Goal: Task Accomplishment & Management: Use online tool/utility

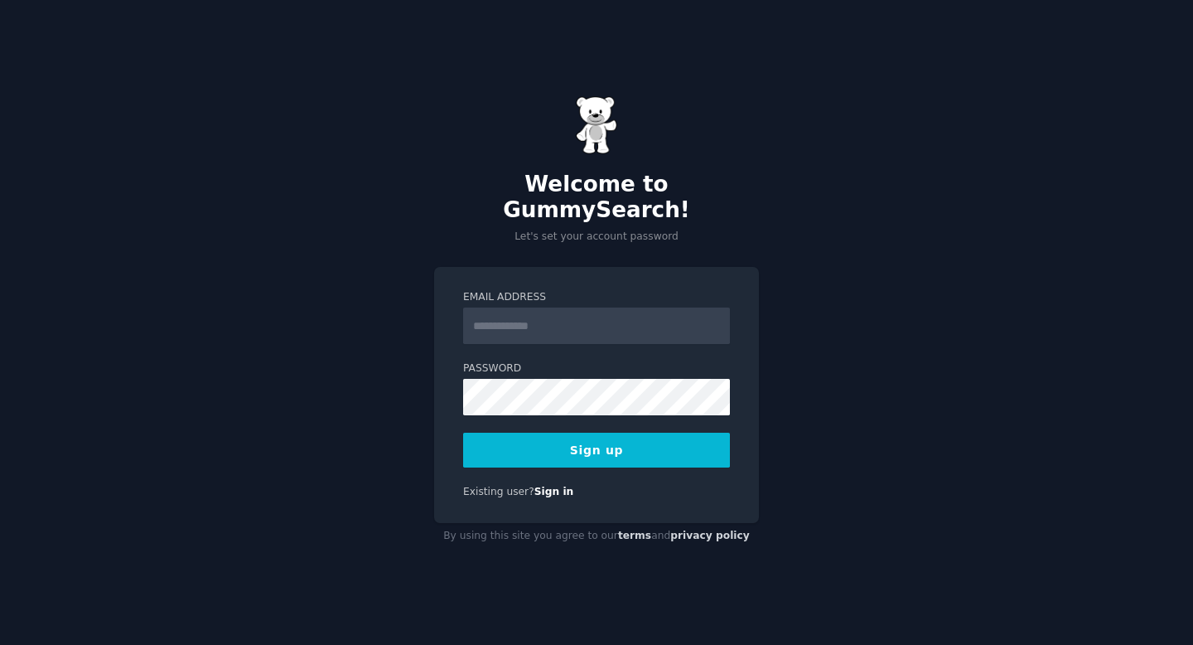
click at [516, 309] on input "Email Address" at bounding box center [596, 325] width 267 height 36
type input "**********"
click at [543, 438] on button "Sign up" at bounding box center [596, 449] width 267 height 35
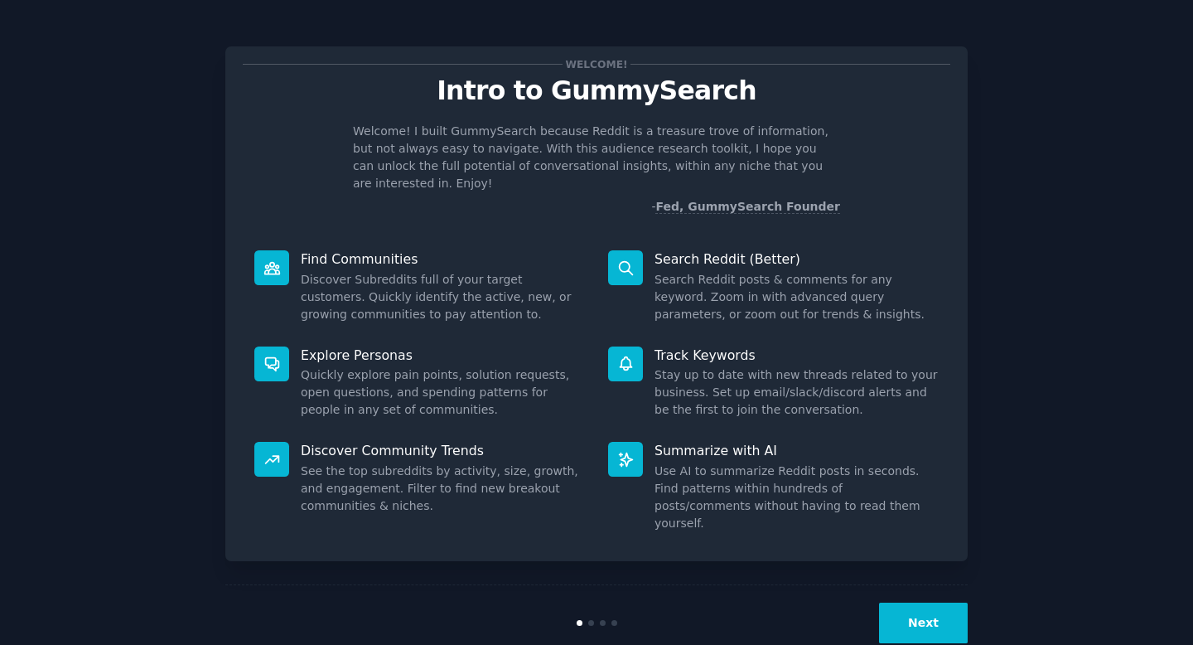
click at [936, 602] on button "Next" at bounding box center [923, 622] width 89 height 41
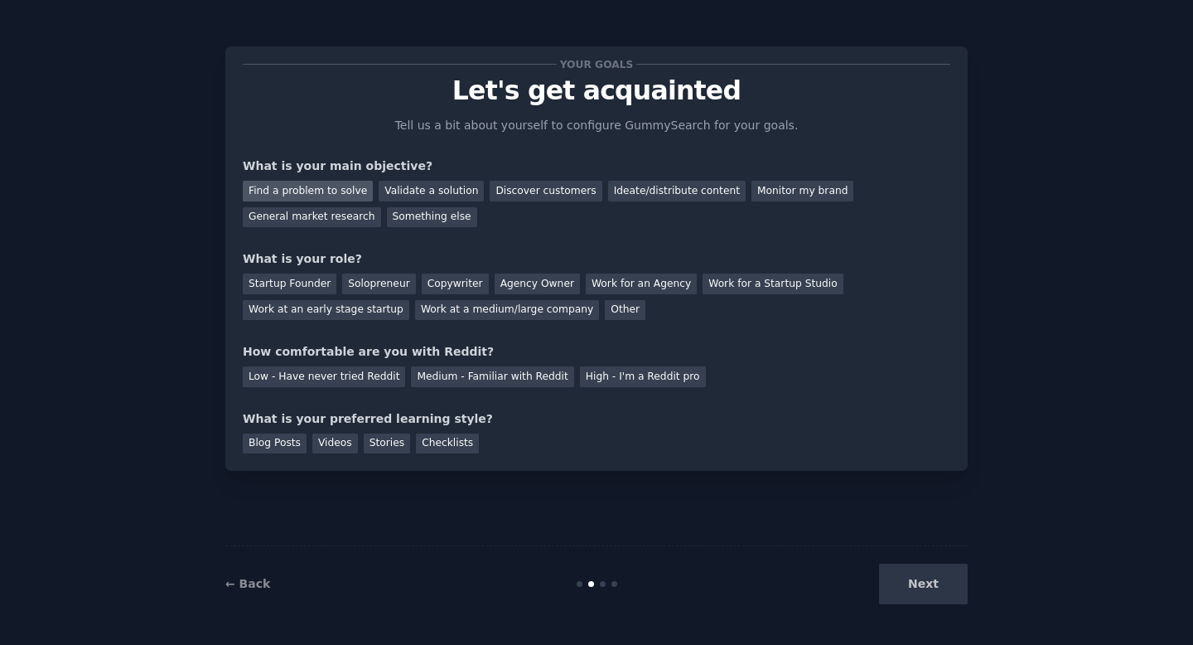
click at [319, 189] on div "Find a problem to solve" at bounding box center [308, 191] width 130 height 21
click at [432, 186] on div "Validate a solution" at bounding box center [431, 191] width 105 height 21
click at [309, 191] on div "Find a problem to solve" at bounding box center [308, 191] width 130 height 21
click at [370, 270] on div "Startup Founder Solopreneur Copywriter Agency Owner Work for an Agency Work for…" at bounding box center [597, 294] width 708 height 52
click at [370, 281] on div "Solopreneur" at bounding box center [378, 283] width 73 height 21
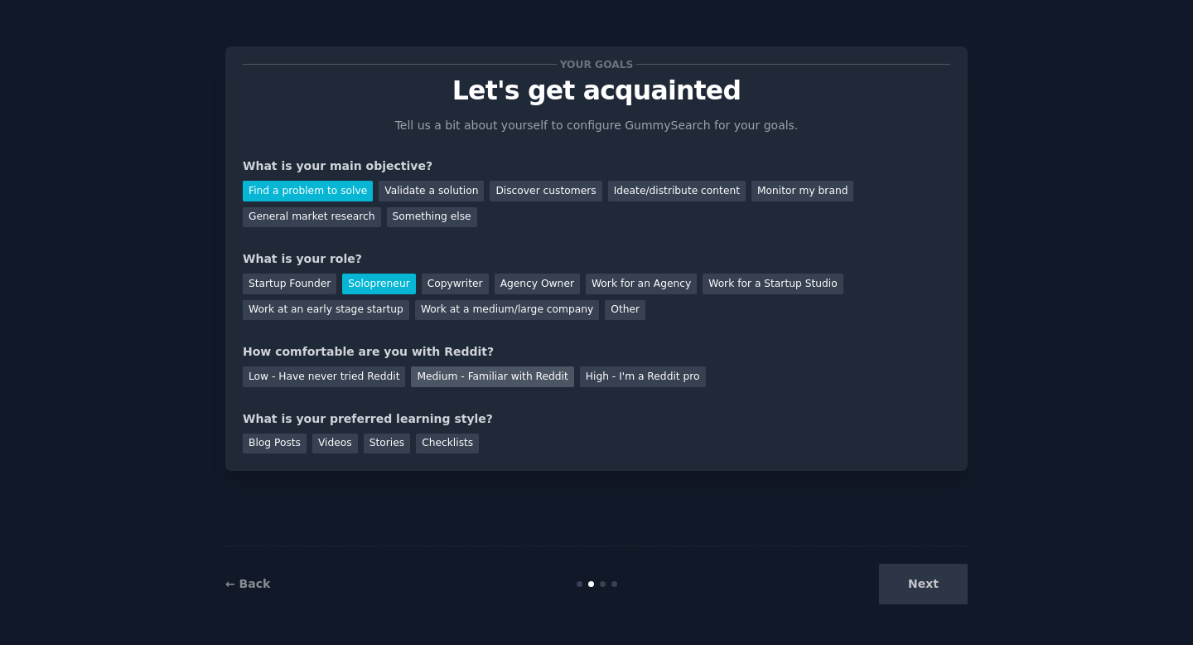
click at [461, 376] on div "Medium - Familiar with Reddit" at bounding box center [492, 376] width 162 height 21
click at [328, 442] on div "Videos" at bounding box center [335, 443] width 46 height 21
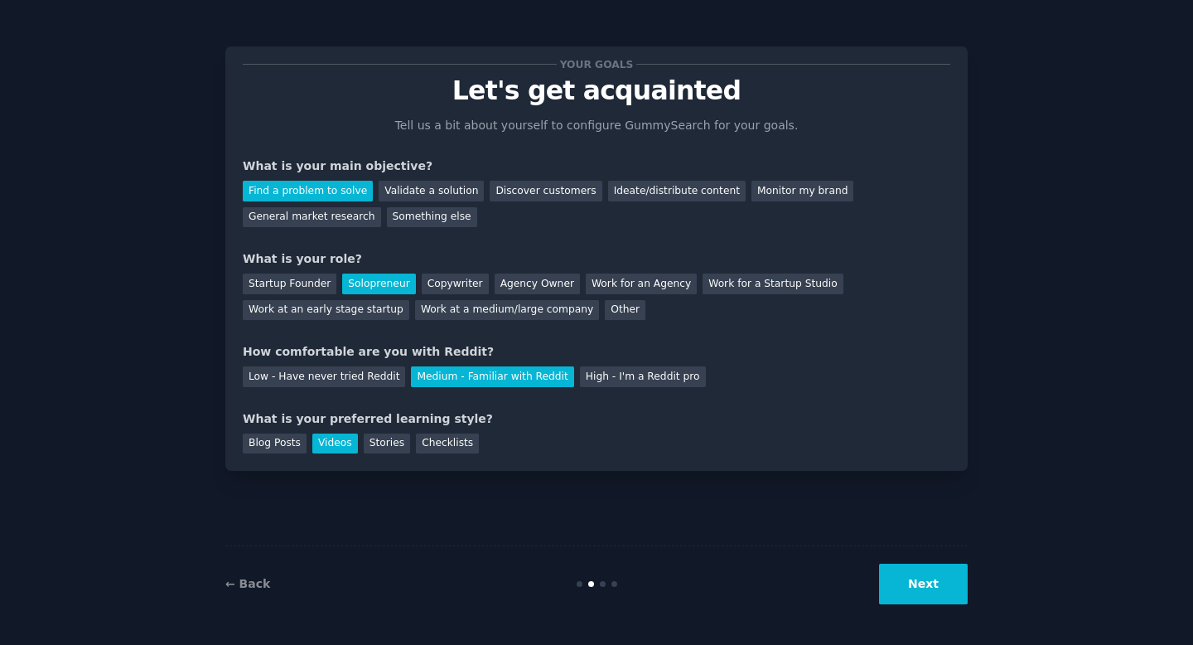
click at [906, 582] on button "Next" at bounding box center [923, 583] width 89 height 41
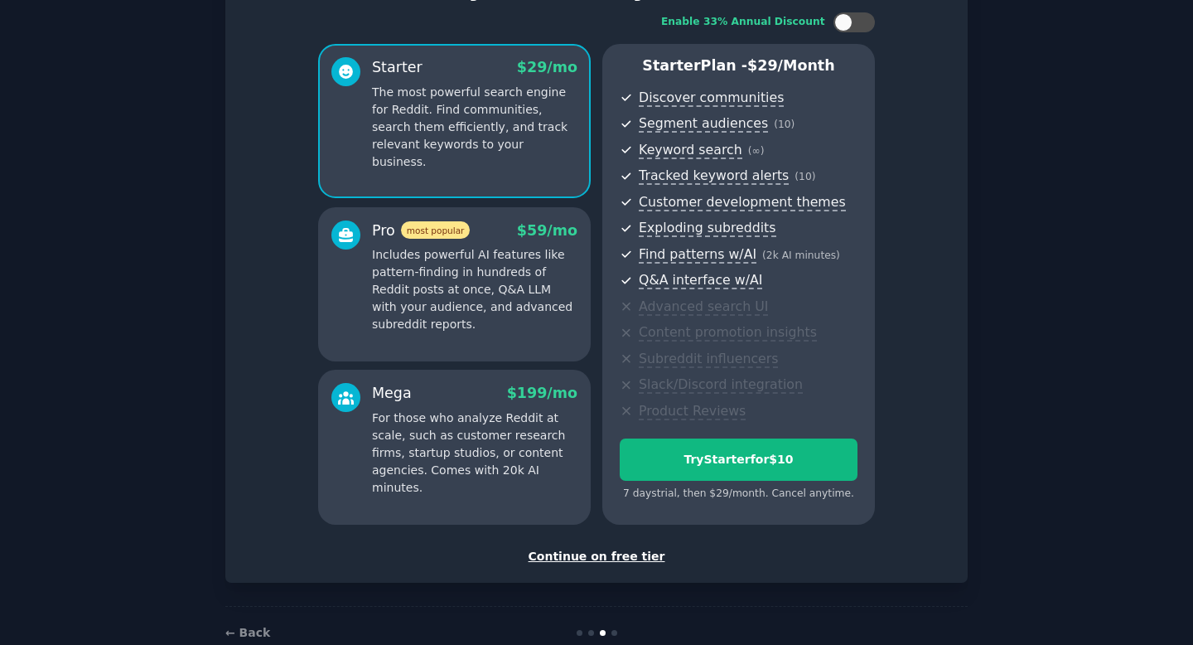
scroll to position [141, 0]
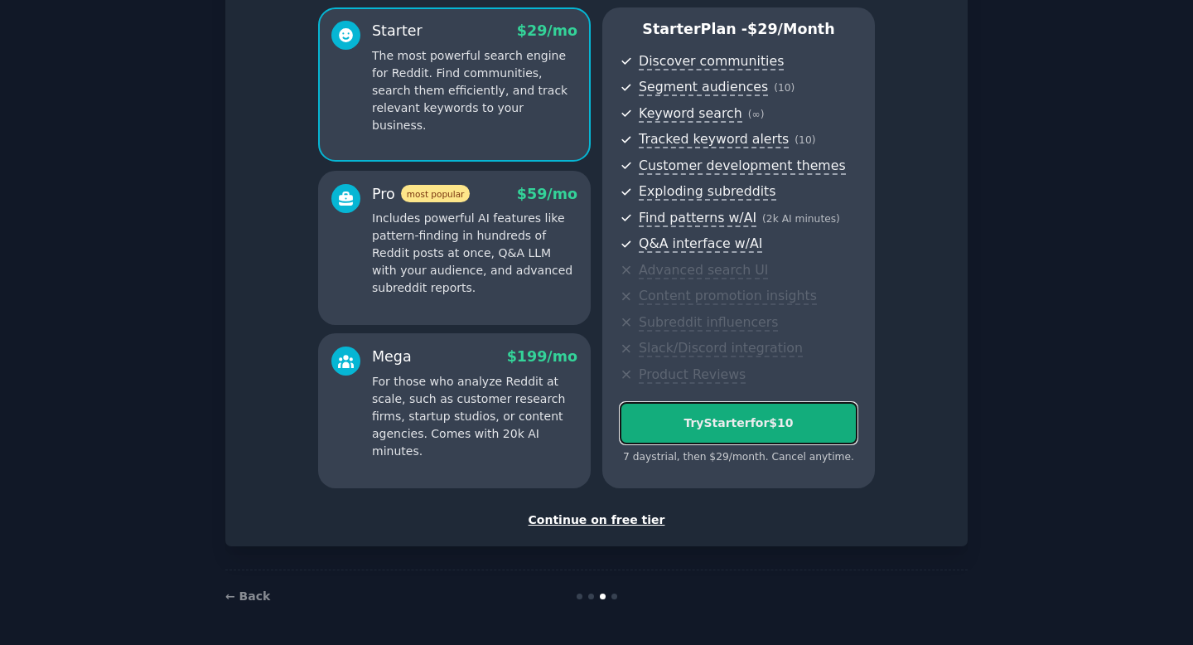
click at [696, 418] on div "Try Starter for $10" at bounding box center [739, 422] width 236 height 17
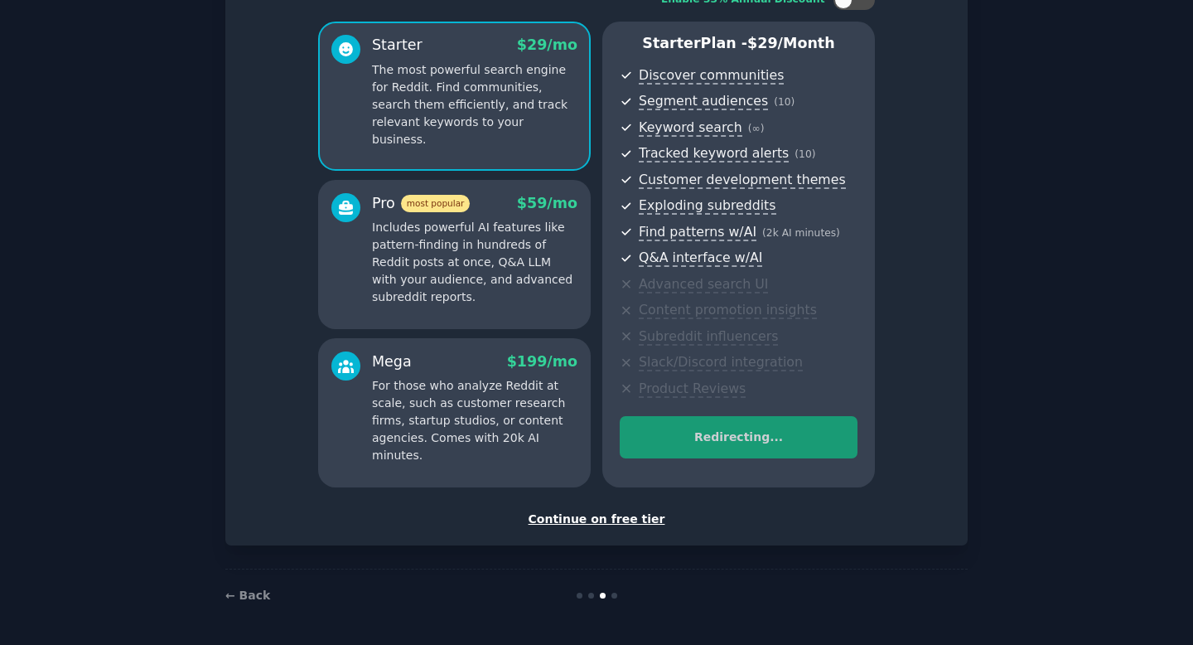
scroll to position [127, 0]
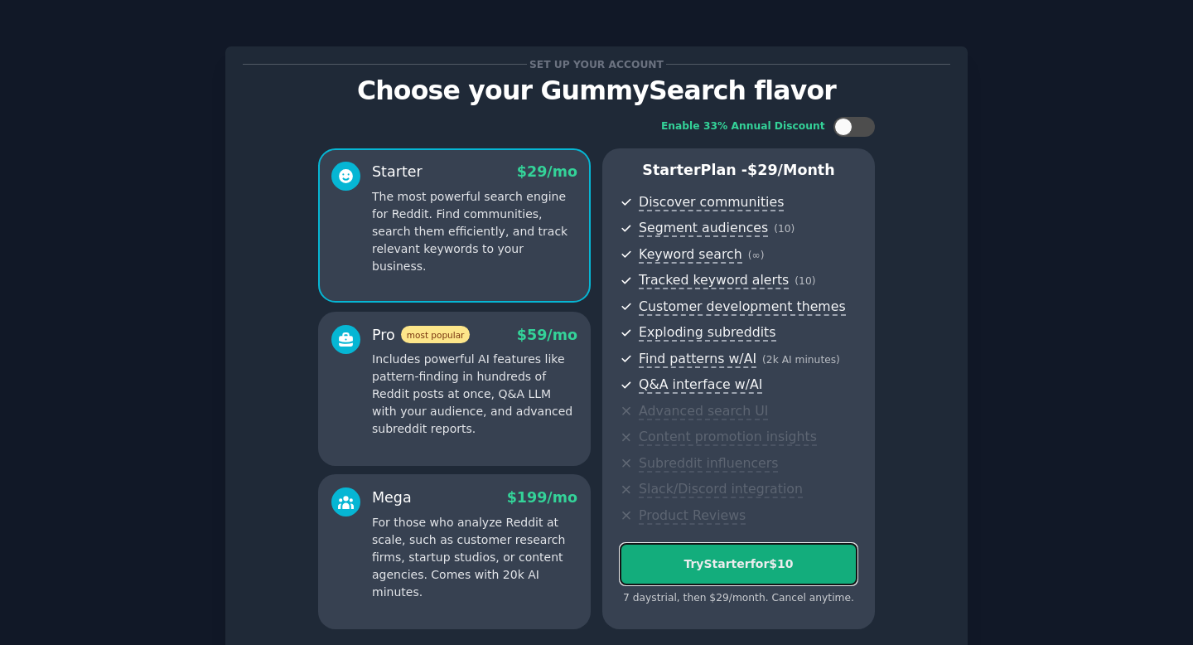
click at [734, 566] on div "Try Starter for $10" at bounding box center [739, 563] width 236 height 17
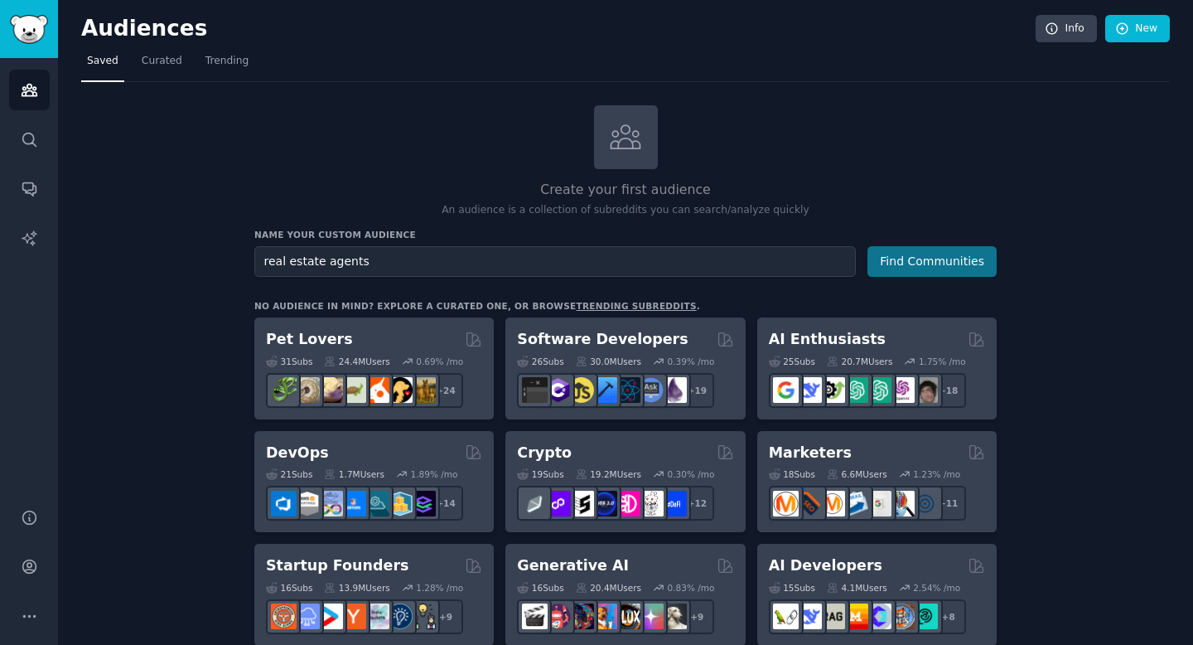
type input "real estate agents"
click at [890, 263] on button "Find Communities" at bounding box center [931, 261] width 129 height 31
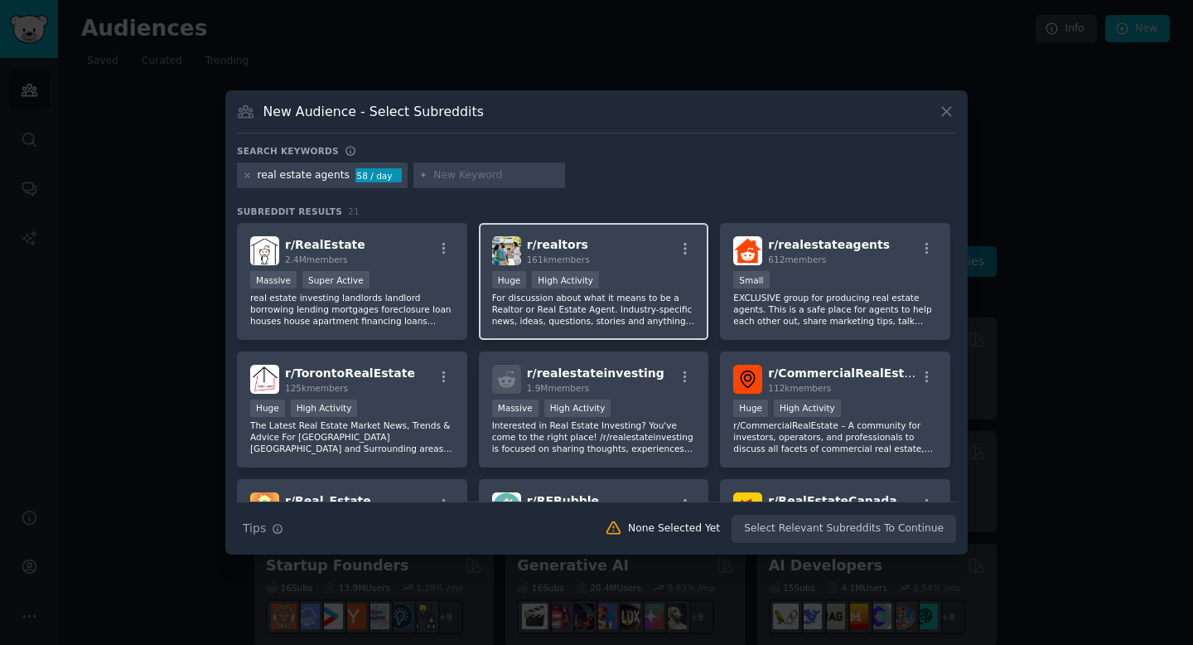
click at [591, 254] on div "r/ realtors 161k members" at bounding box center [594, 250] width 204 height 29
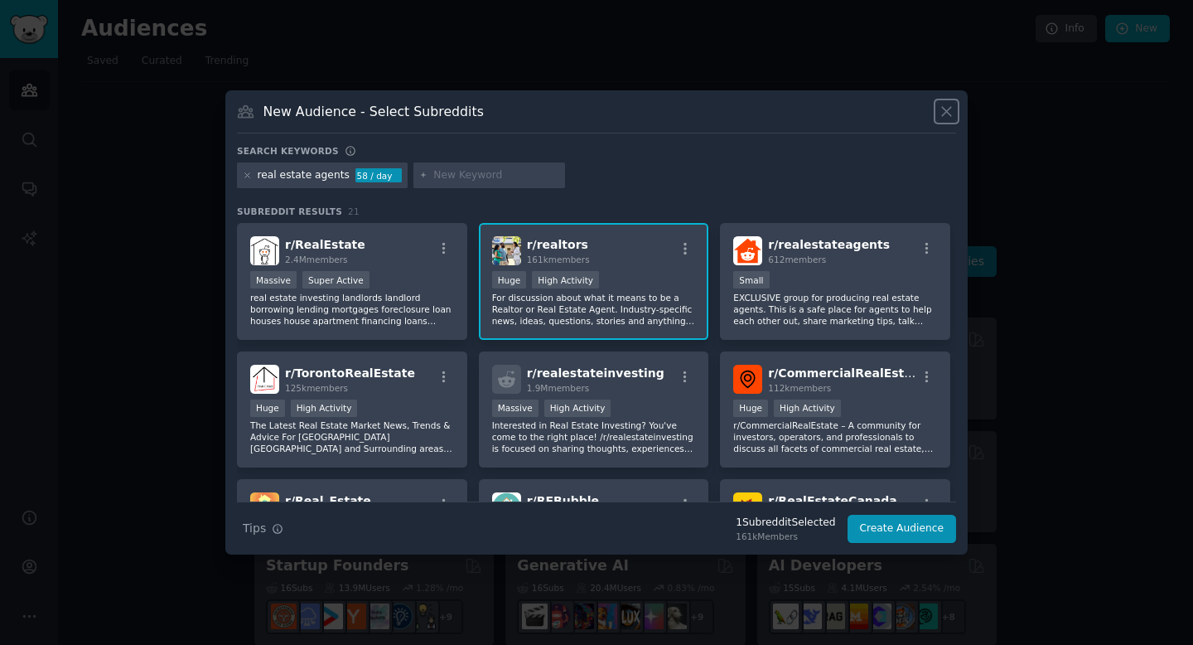
click at [948, 109] on icon at bounding box center [946, 111] width 9 height 9
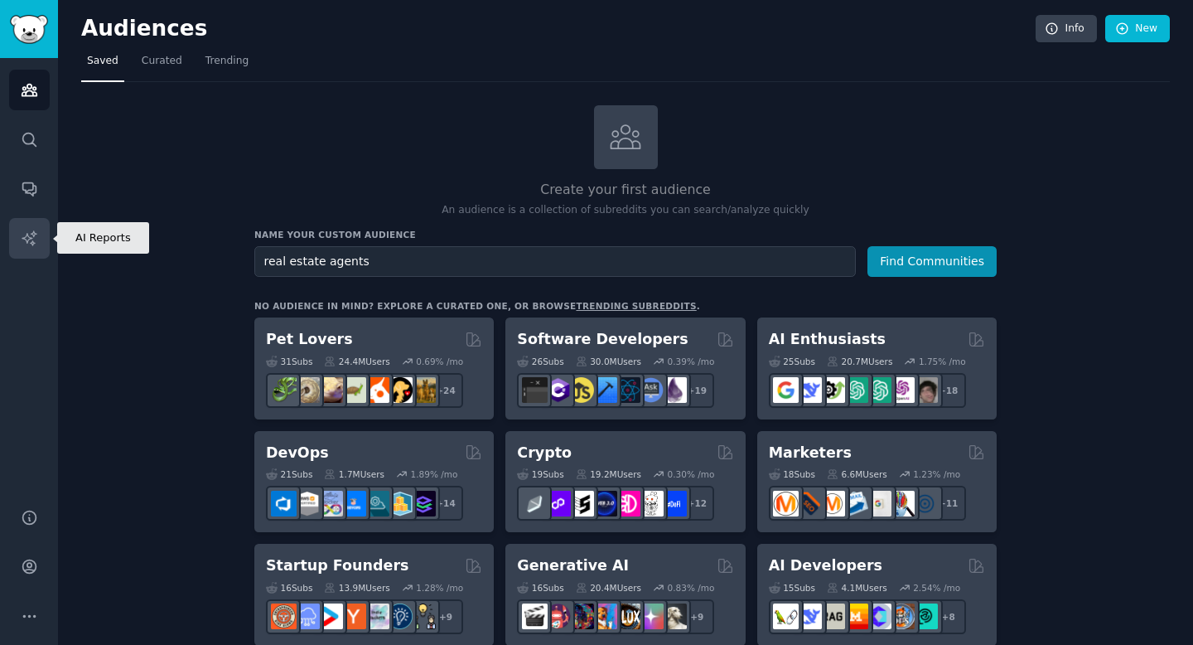
click at [35, 233] on icon "Sidebar" at bounding box center [29, 237] width 14 height 14
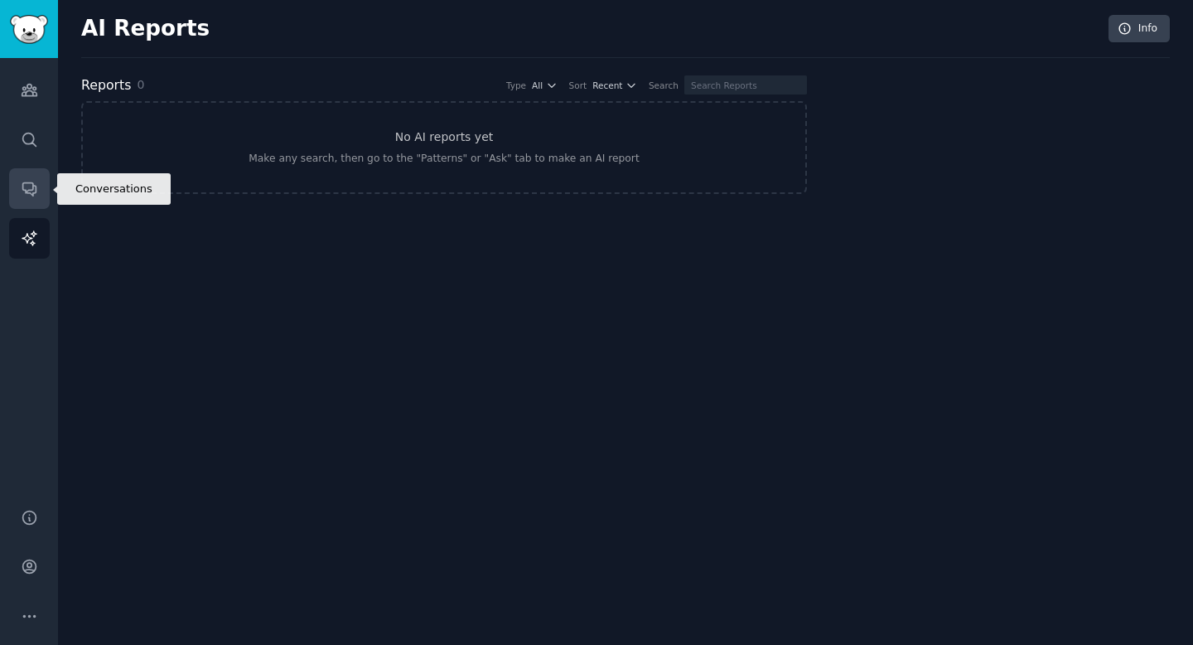
click at [18, 187] on link "Conversations" at bounding box center [29, 188] width 41 height 41
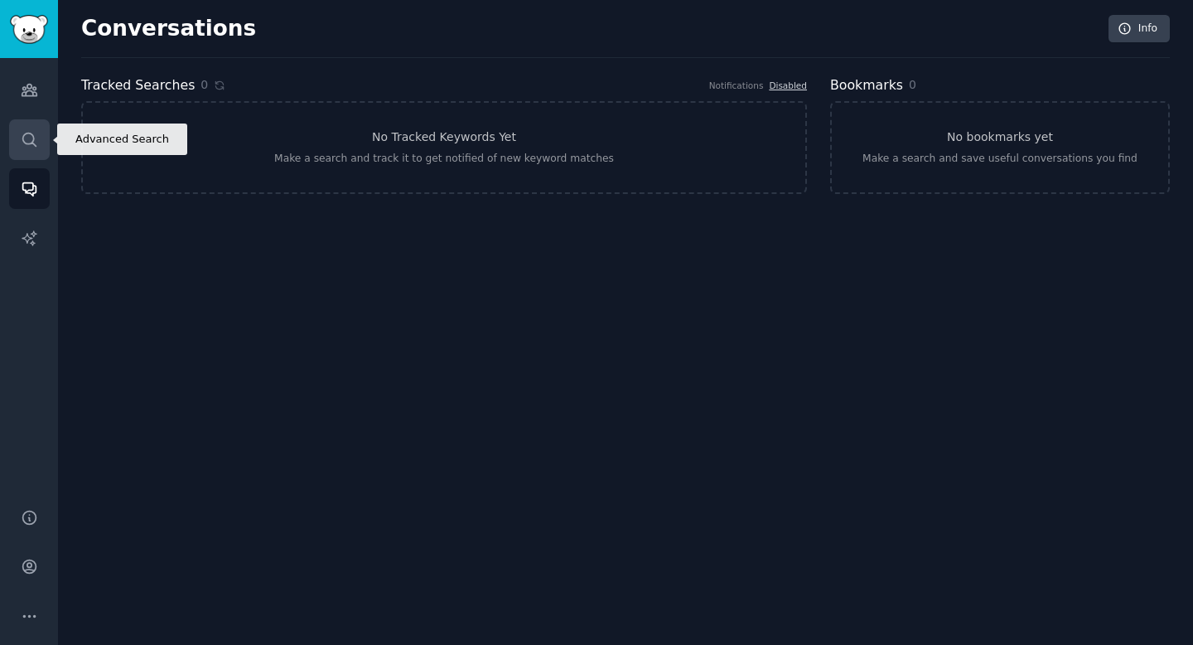
click at [31, 127] on link "Search" at bounding box center [29, 139] width 41 height 41
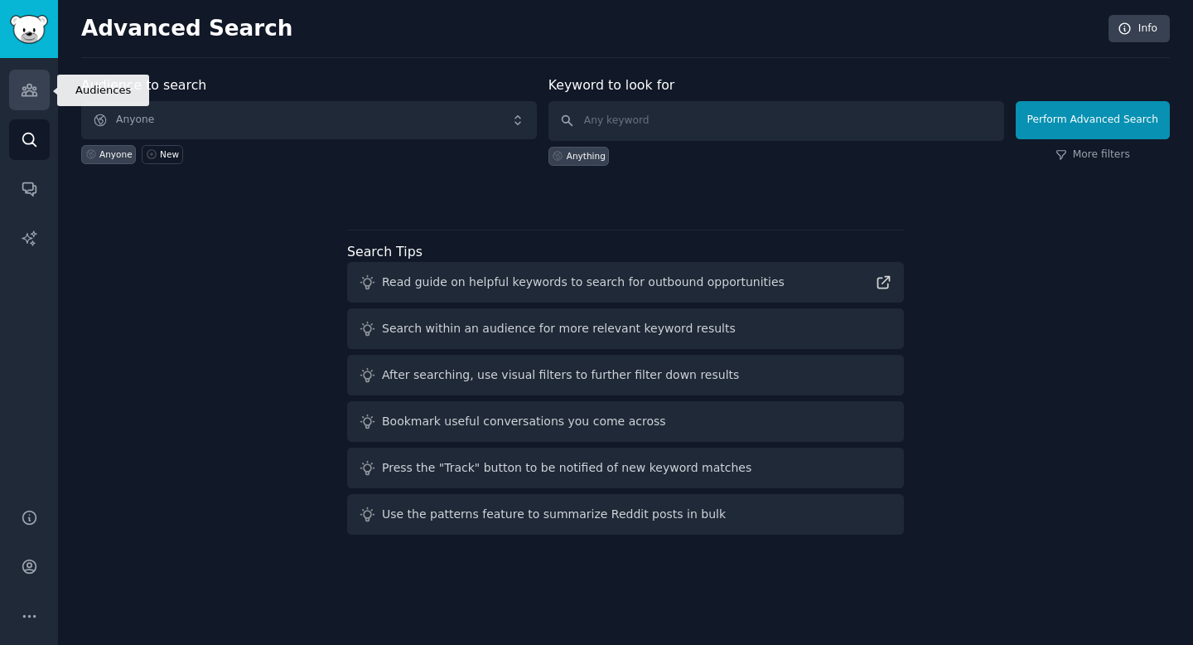
click at [31, 104] on link "Audiences" at bounding box center [29, 90] width 41 height 41
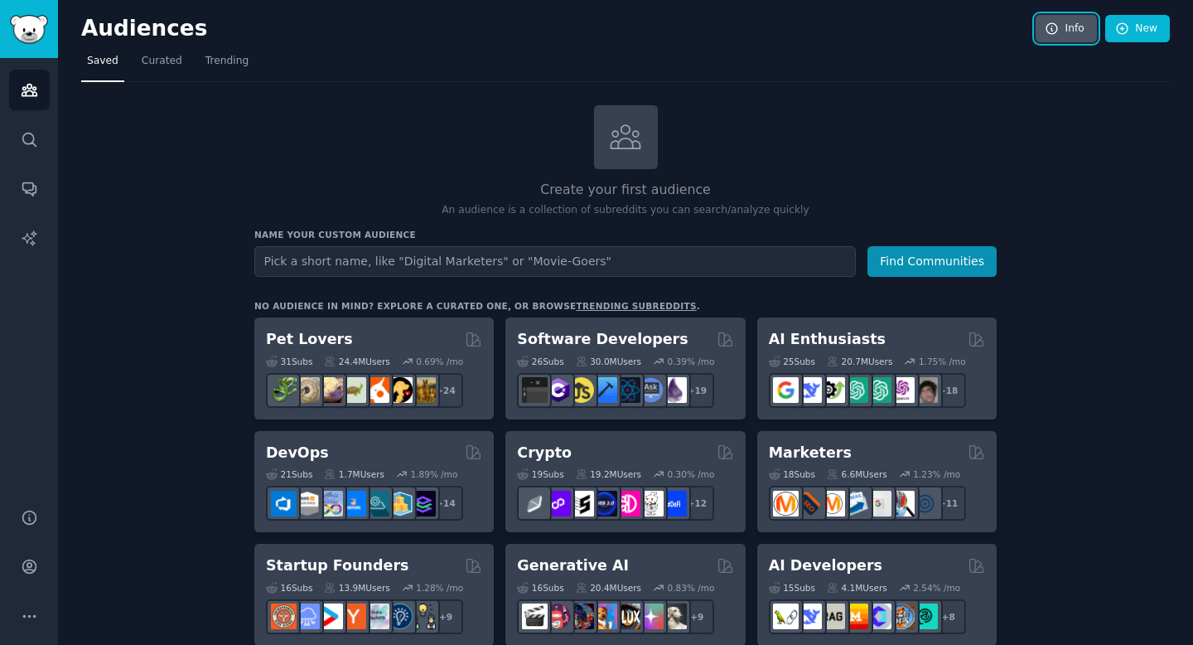
click at [1068, 37] on link "Info" at bounding box center [1066, 29] width 61 height 28
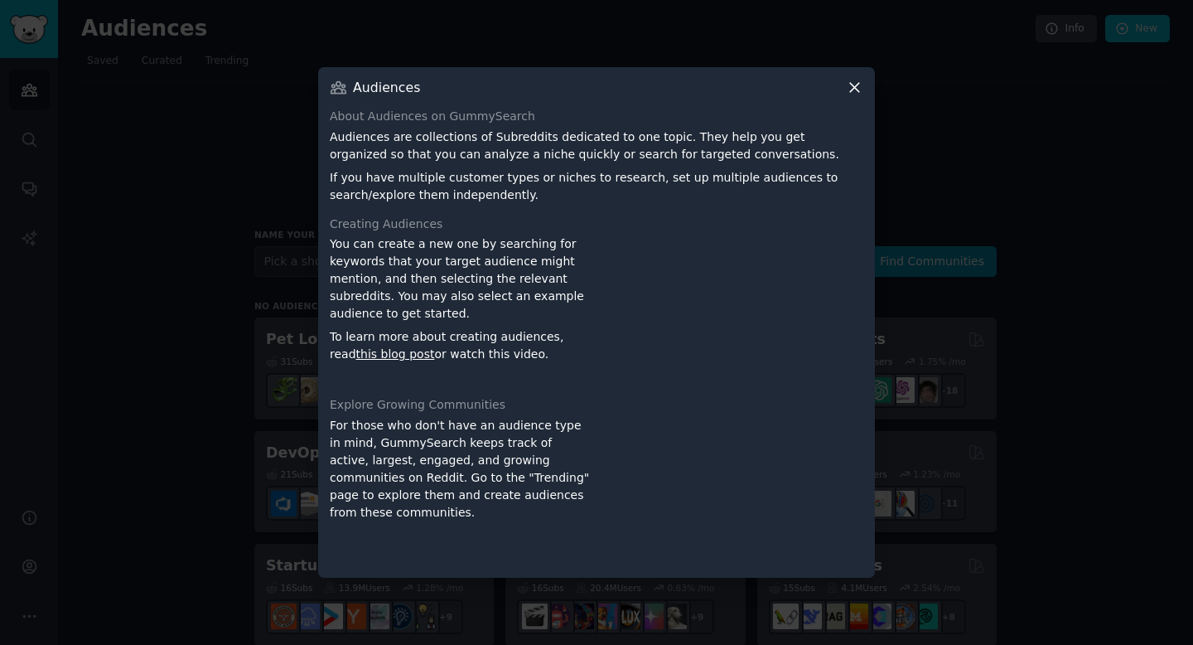
click at [853, 91] on icon at bounding box center [854, 87] width 17 height 17
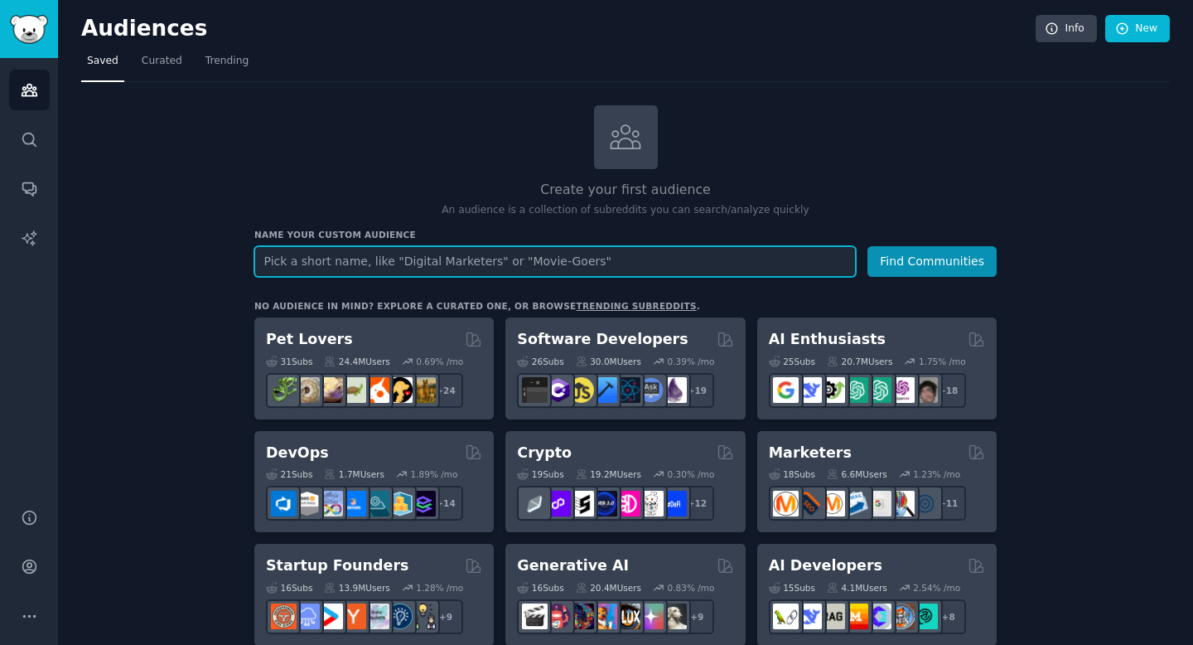
click at [413, 262] on input "text" at bounding box center [555, 261] width 602 height 31
click at [808, 253] on input "realtors" at bounding box center [555, 261] width 602 height 31
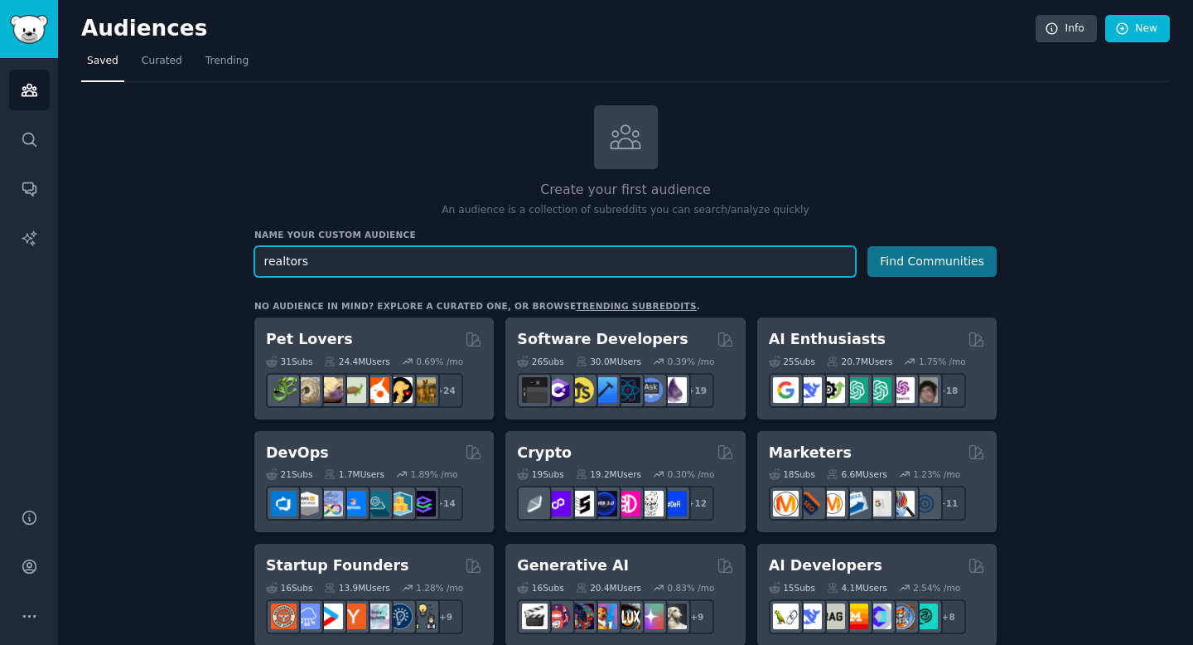
type input "realtors"
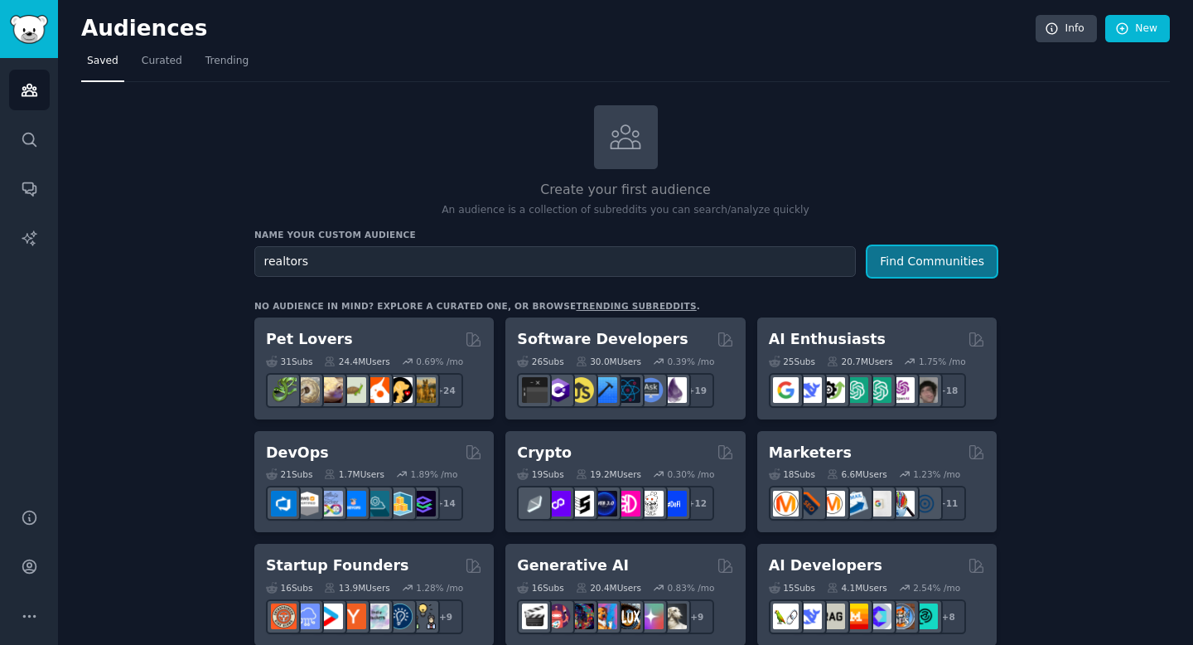
click at [981, 254] on button "Find Communities" at bounding box center [931, 261] width 129 height 31
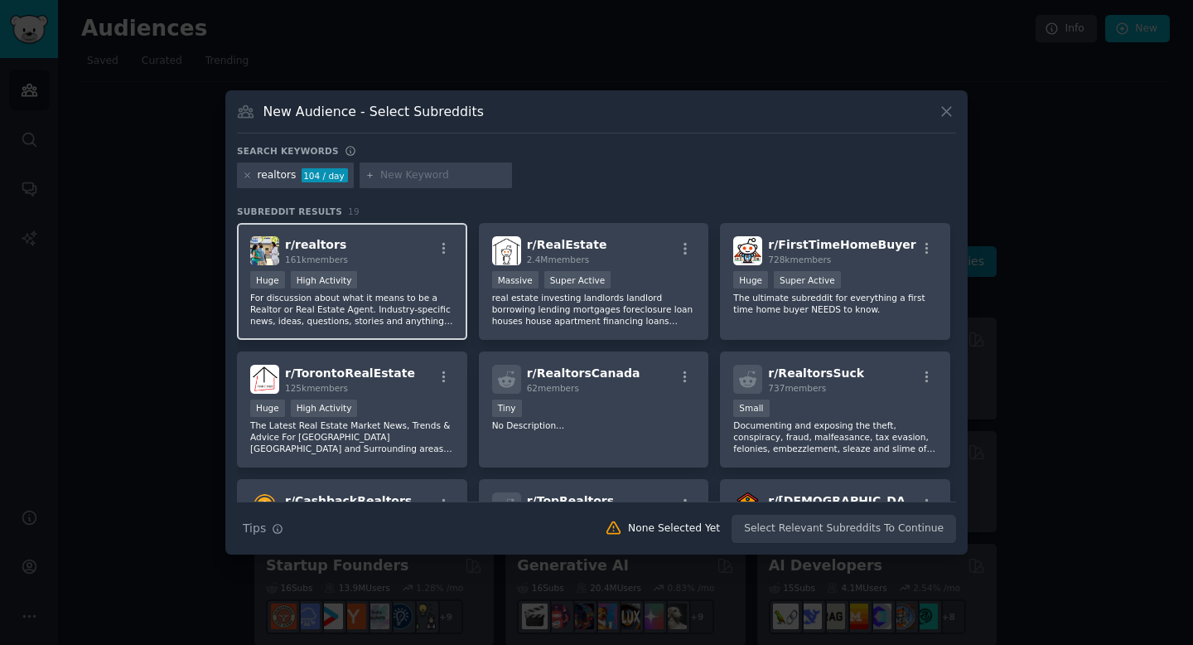
click at [369, 256] on div "r/ realtors 161k members" at bounding box center [352, 250] width 204 height 29
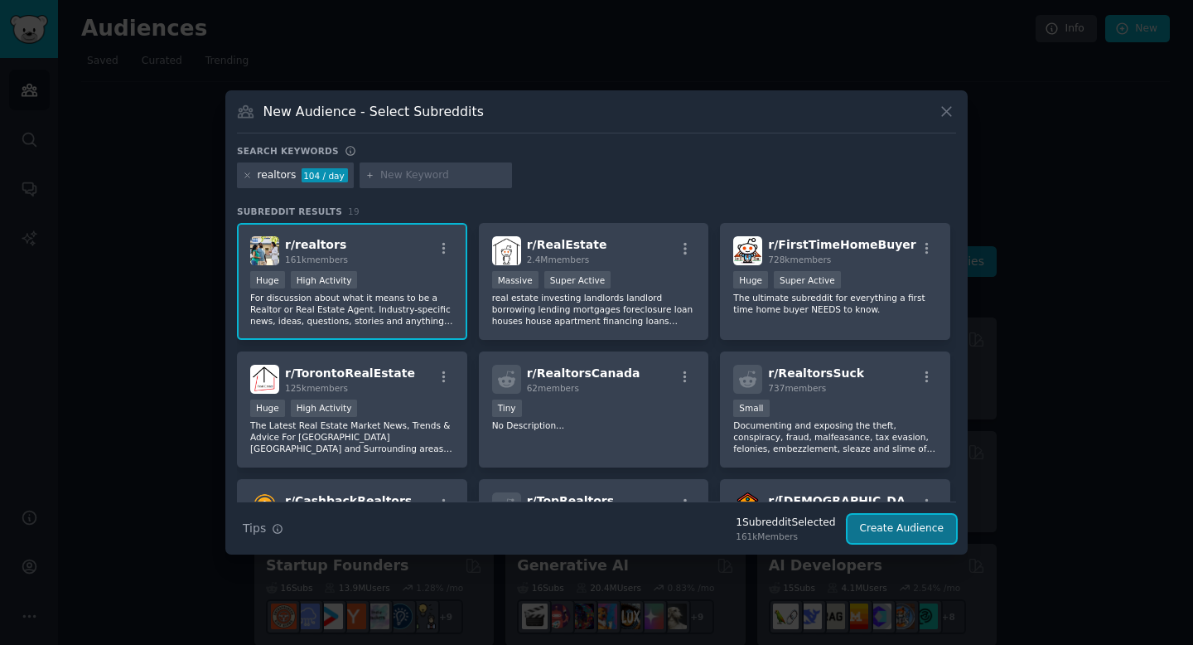
click at [887, 530] on button "Create Audience" at bounding box center [902, 529] width 109 height 28
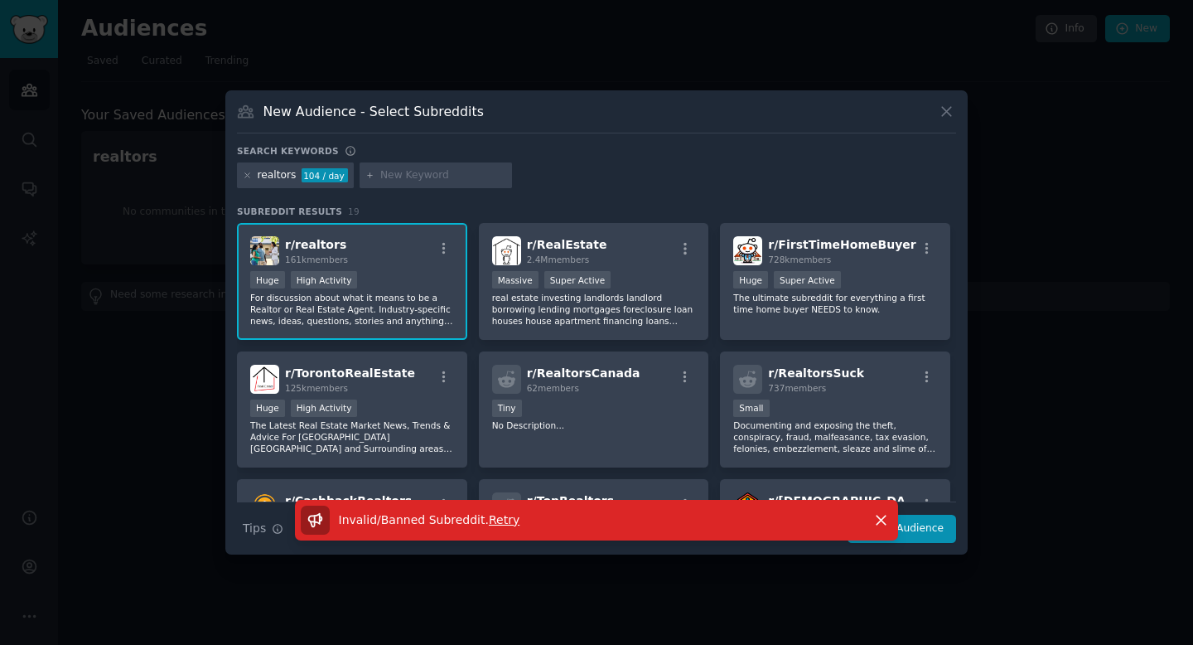
click at [268, 524] on div "Invalid/Banned Subreddit . Retry Dismiss" at bounding box center [596, 528] width 742 height 56
click at [275, 532] on div "Invalid/Banned Subreddit . Retry Dismiss" at bounding box center [597, 520] width 650 height 41
click at [503, 519] on span "Retry" at bounding box center [504, 519] width 31 height 13
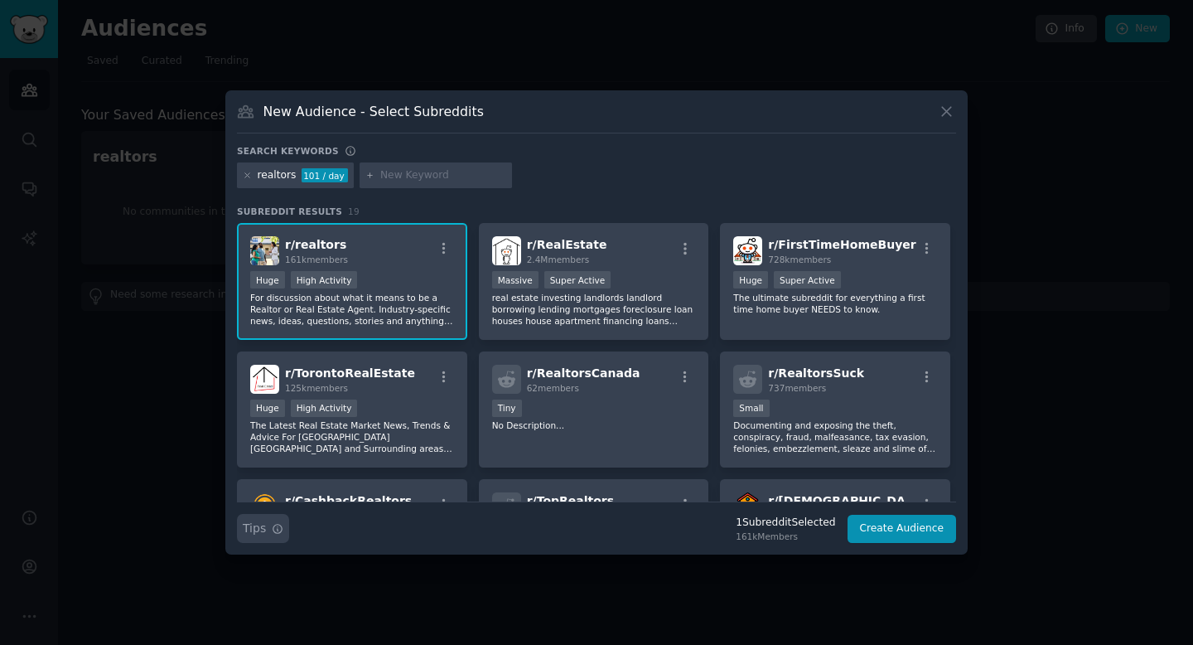
click at [278, 527] on icon "button" at bounding box center [278, 529] width 12 height 12
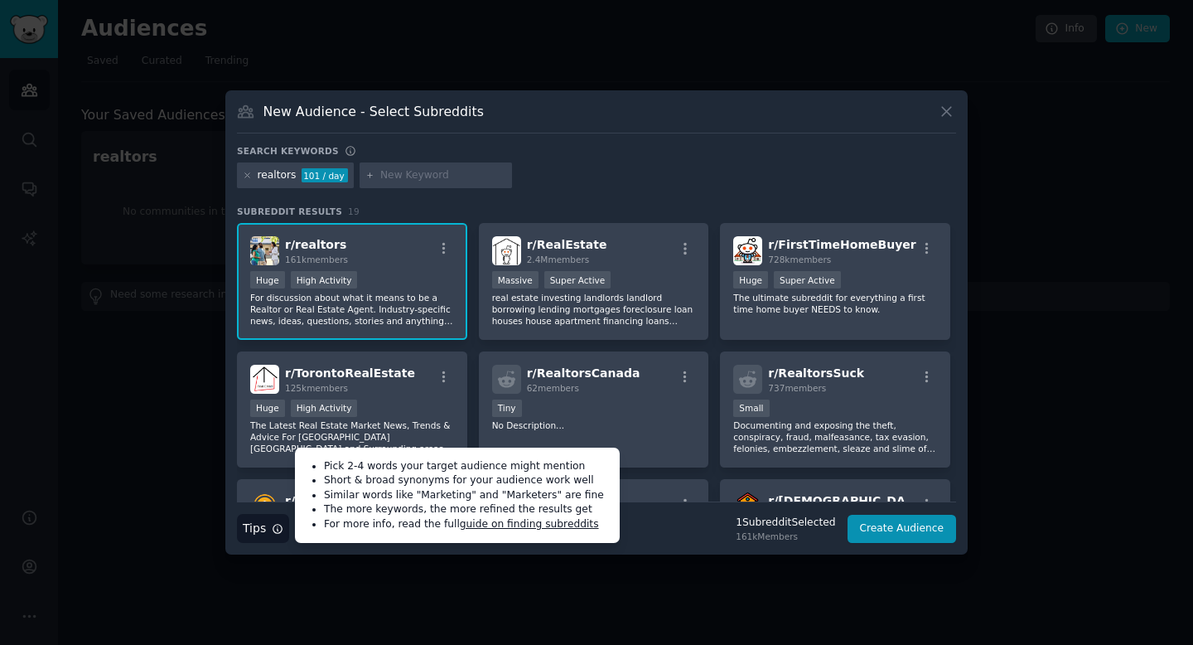
click at [707, 519] on div "Search Tips Tips Pick 2-4 words your target audience might mention Short & broa…" at bounding box center [596, 521] width 719 height 41
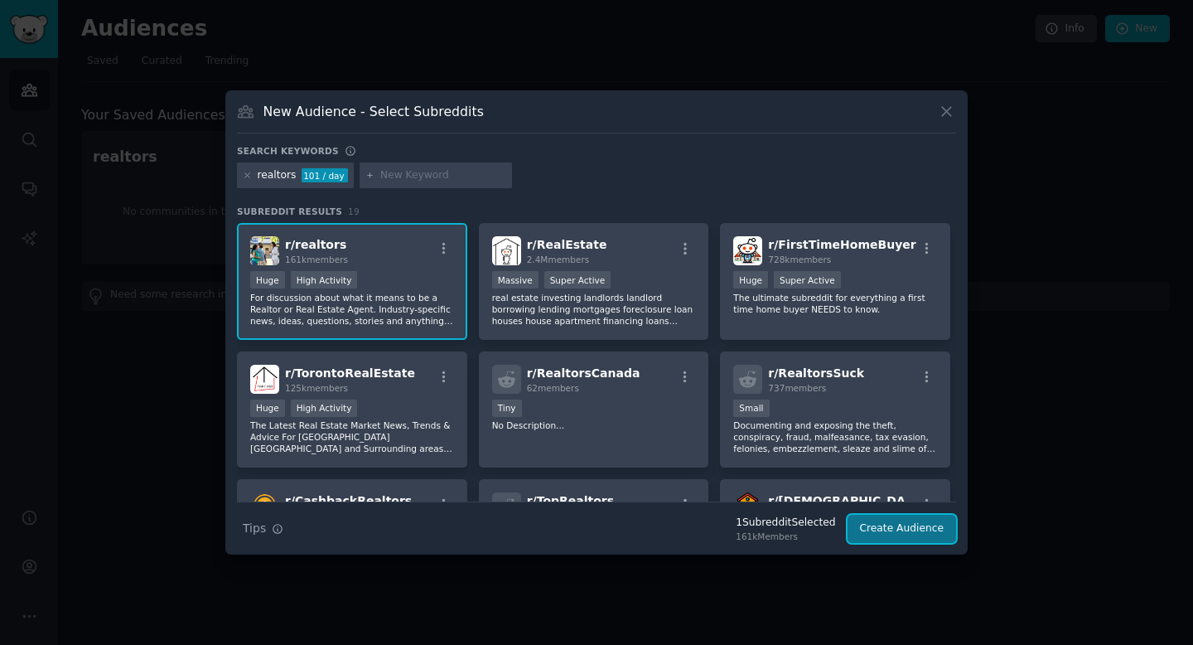
click at [937, 532] on button "Create Audience" at bounding box center [902, 529] width 109 height 28
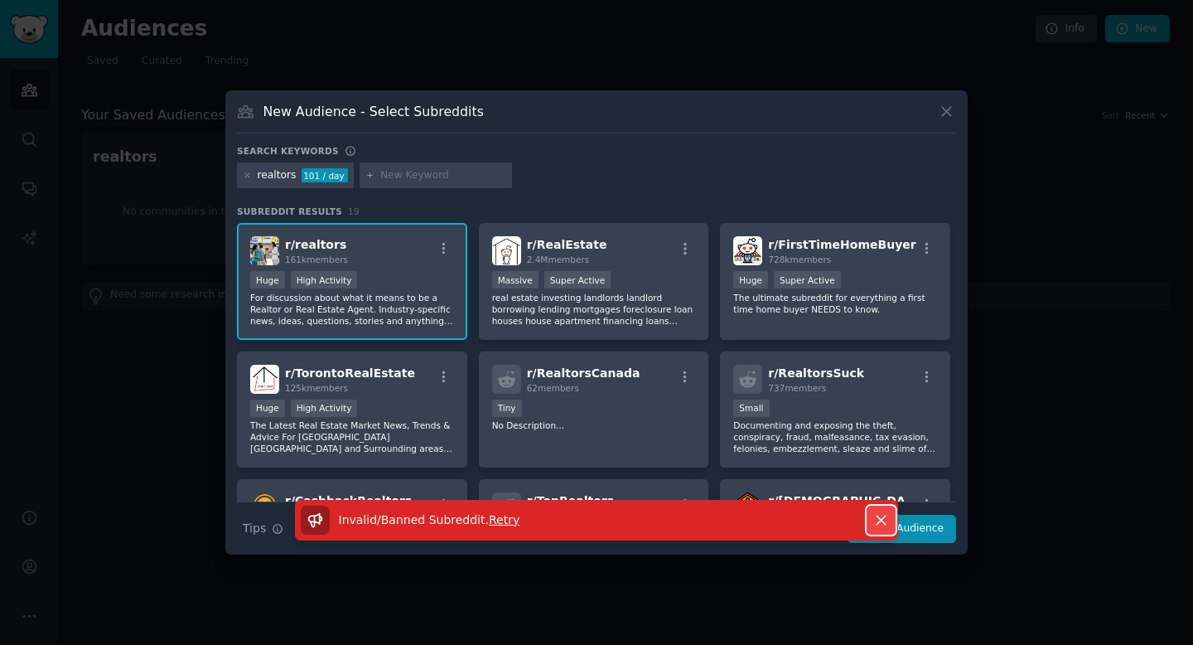
click at [884, 516] on icon "button" at bounding box center [881, 519] width 9 height 9
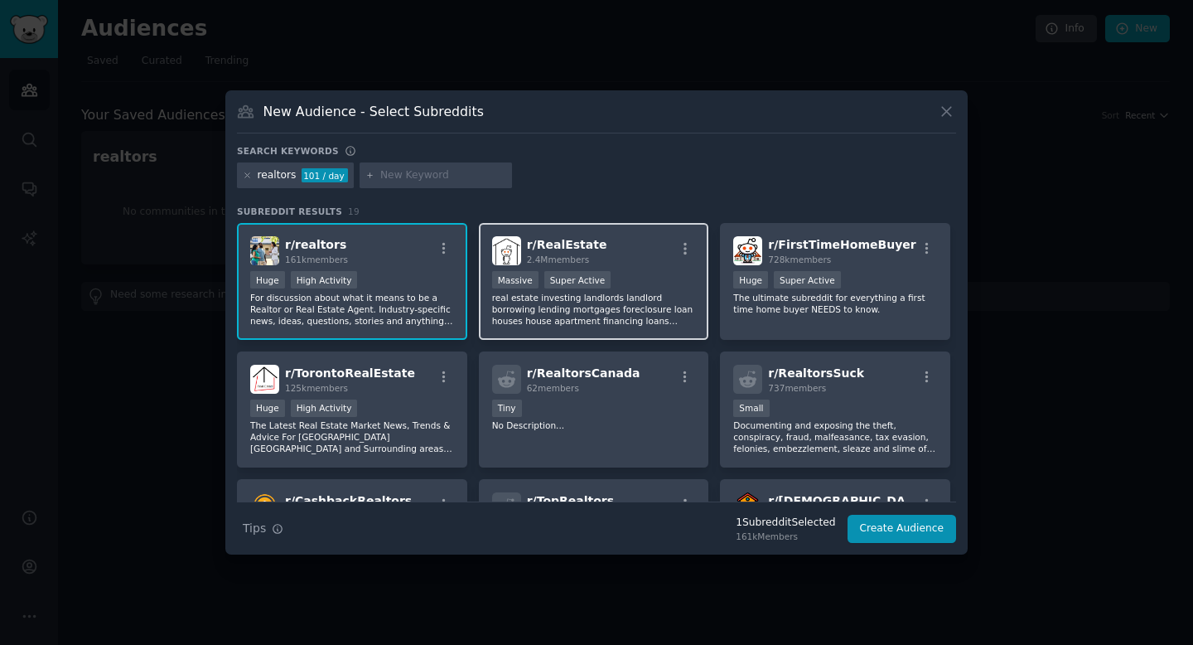
click at [652, 267] on div "r/ RealEstate 2.4M members Massive Super Active real estate investing landlords…" at bounding box center [594, 281] width 230 height 117
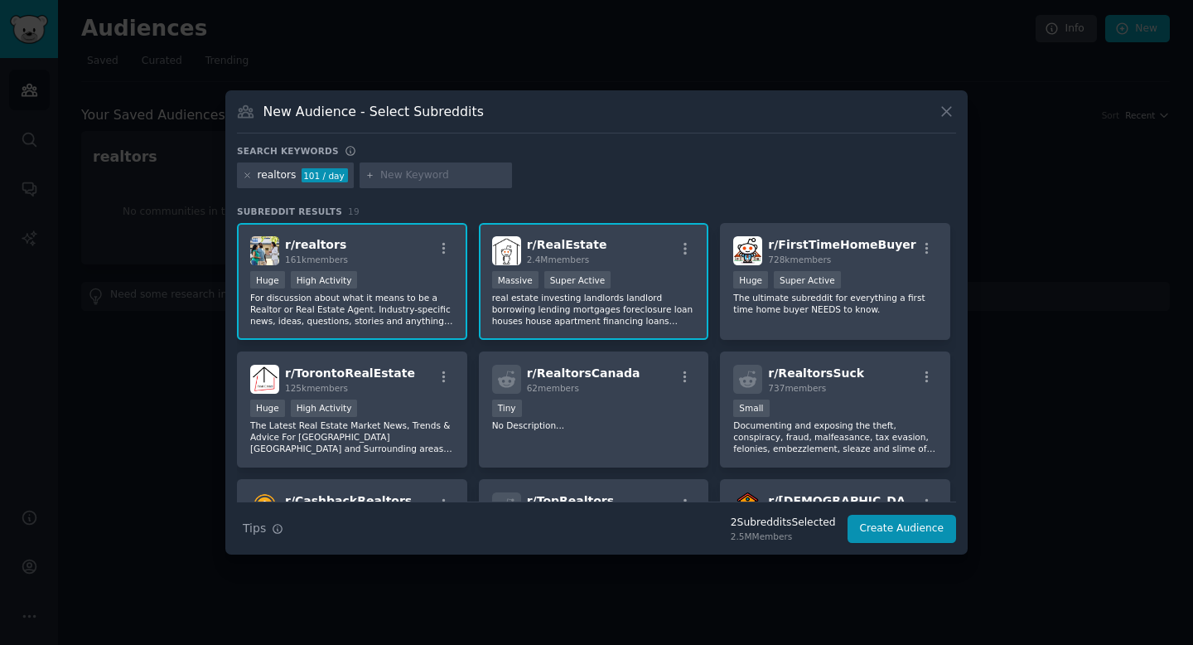
click at [440, 292] on p "For discussion about what it means to be a Realtor or Real Estate Agent. Indust…" at bounding box center [352, 309] width 204 height 35
click at [908, 531] on button "Create Audience" at bounding box center [902, 529] width 109 height 28
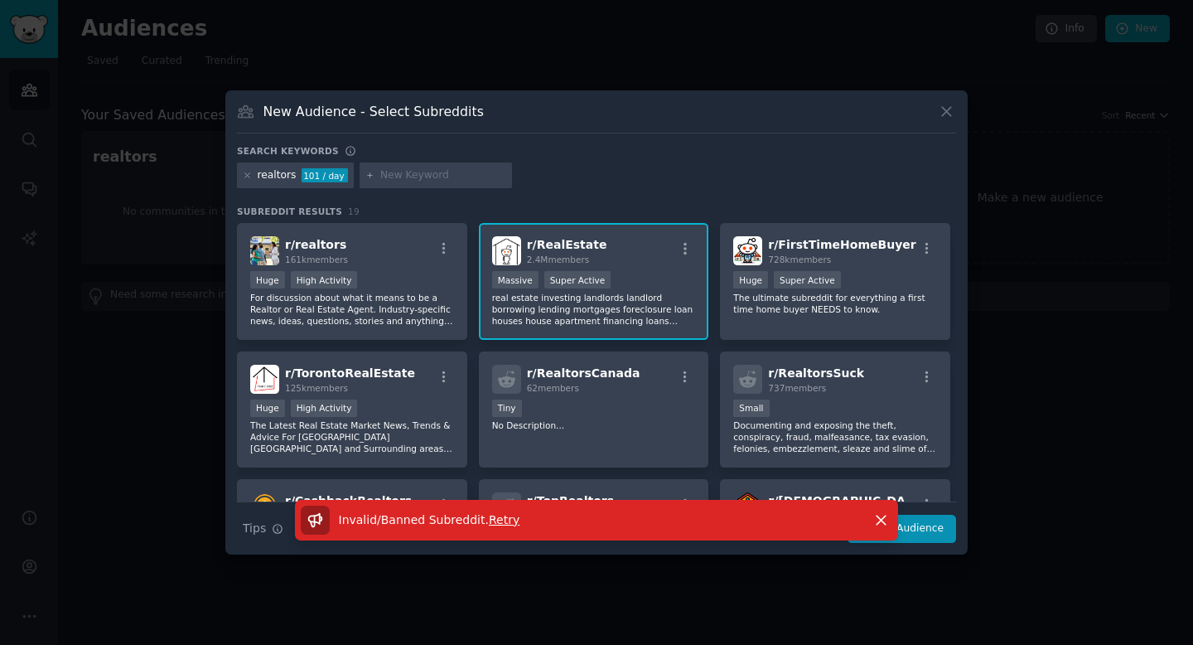
click at [489, 520] on span "Retry" at bounding box center [504, 519] width 31 height 13
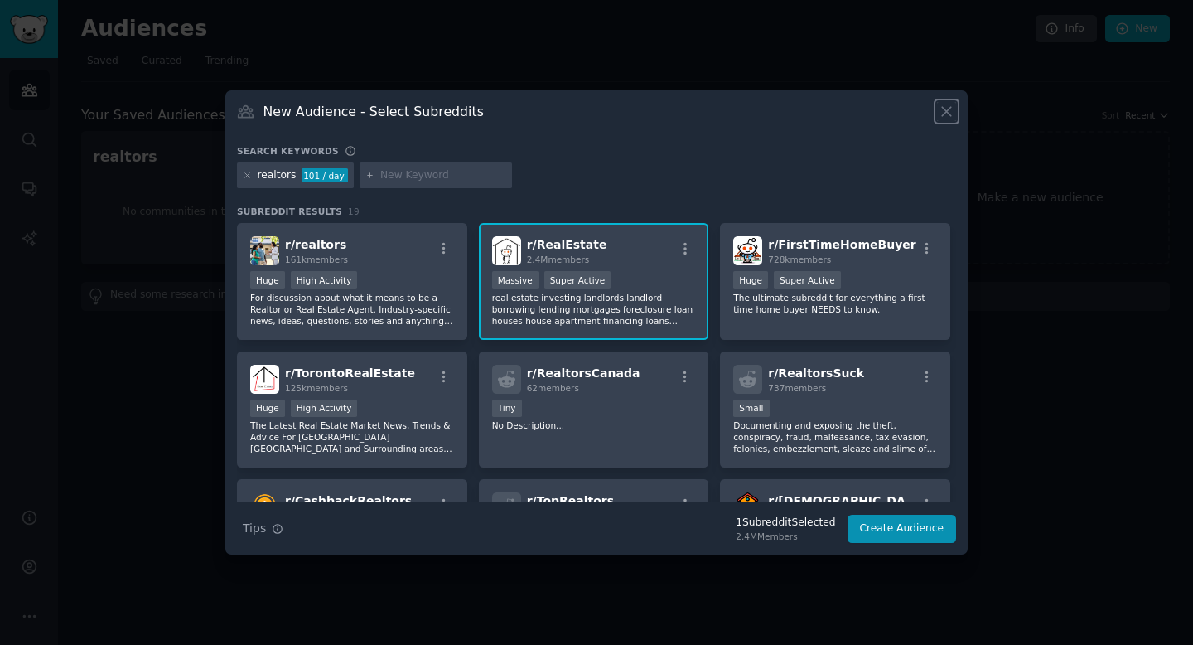
click at [944, 109] on icon at bounding box center [946, 111] width 9 height 9
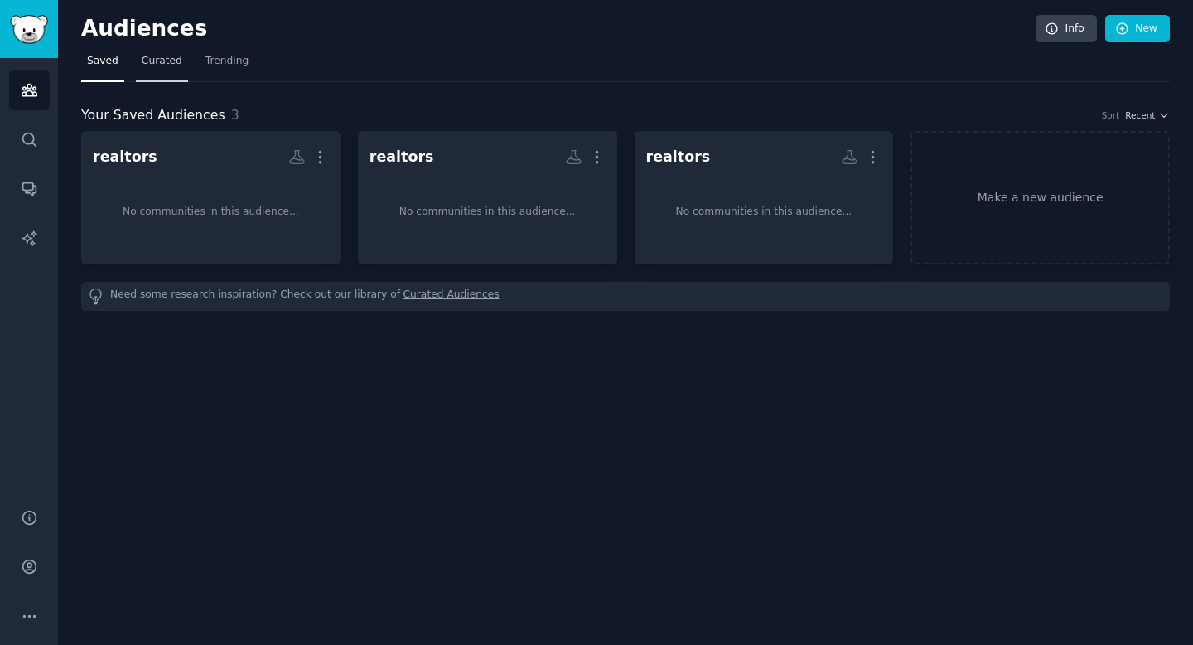
click at [152, 67] on span "Curated" at bounding box center [162, 61] width 41 height 15
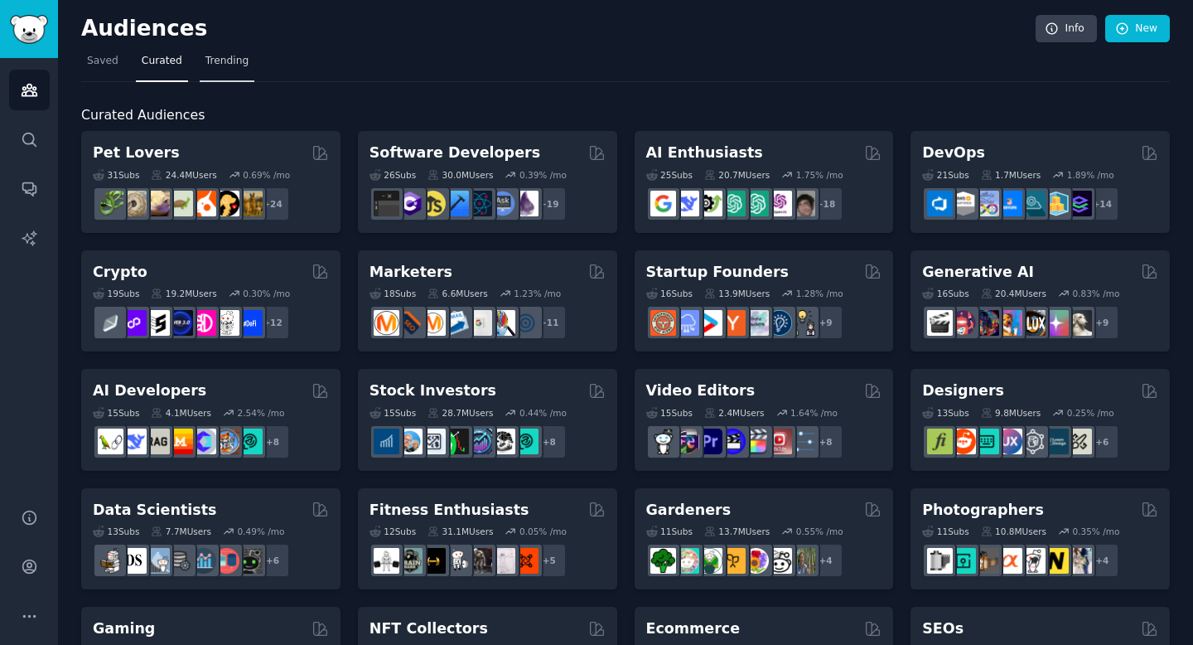
click at [223, 56] on span "Trending" at bounding box center [226, 61] width 43 height 15
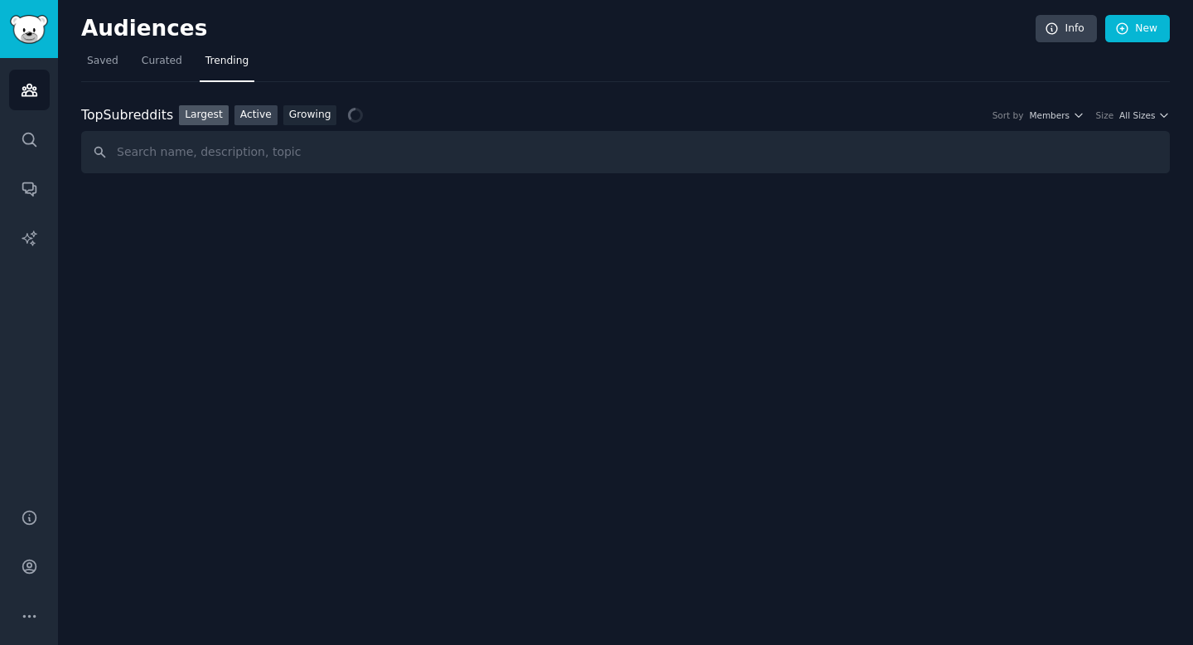
click at [253, 117] on link "Active" at bounding box center [255, 115] width 43 height 21
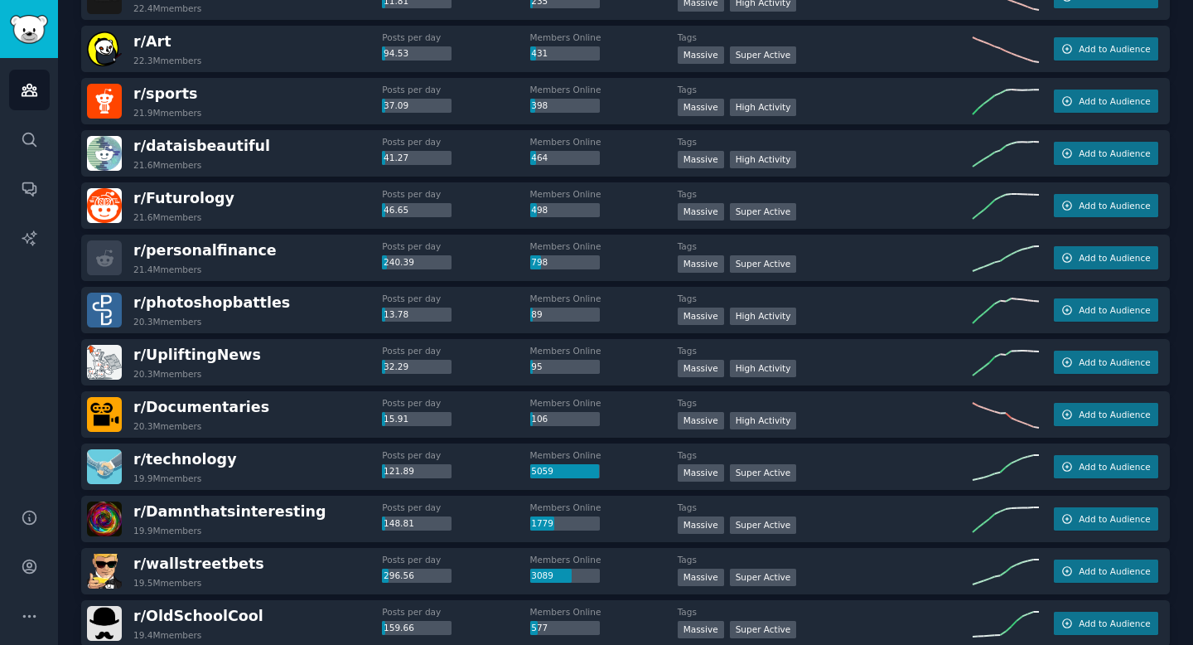
scroll to position [1515, 0]
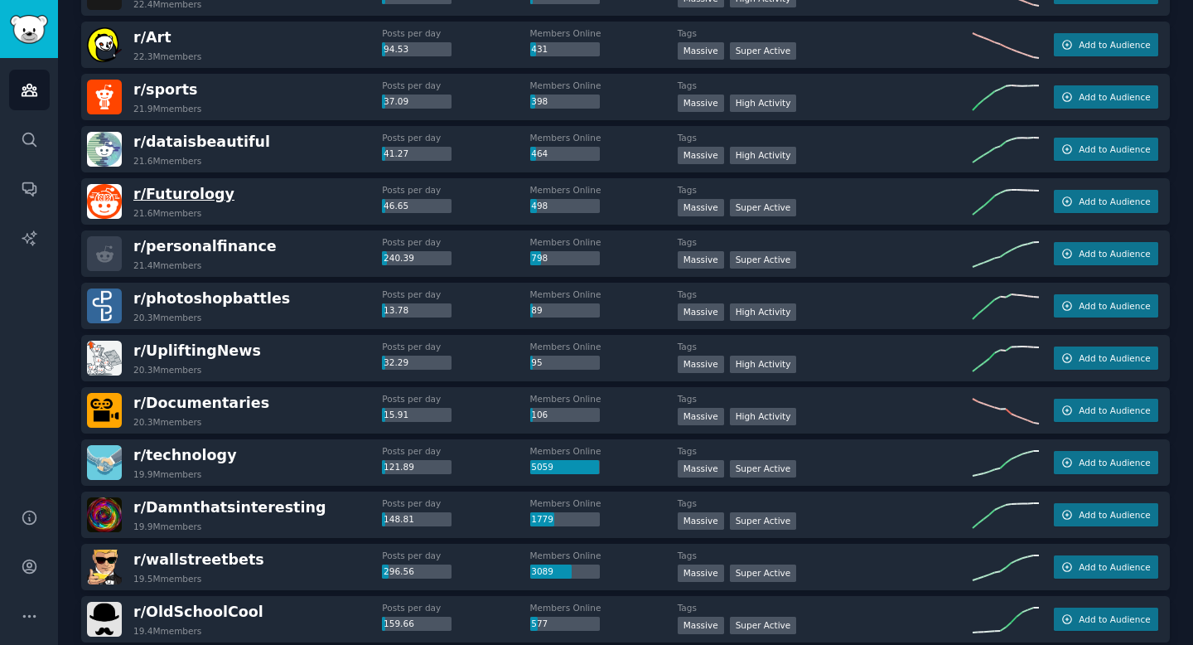
click at [178, 189] on span "r/ Futurology" at bounding box center [183, 194] width 101 height 17
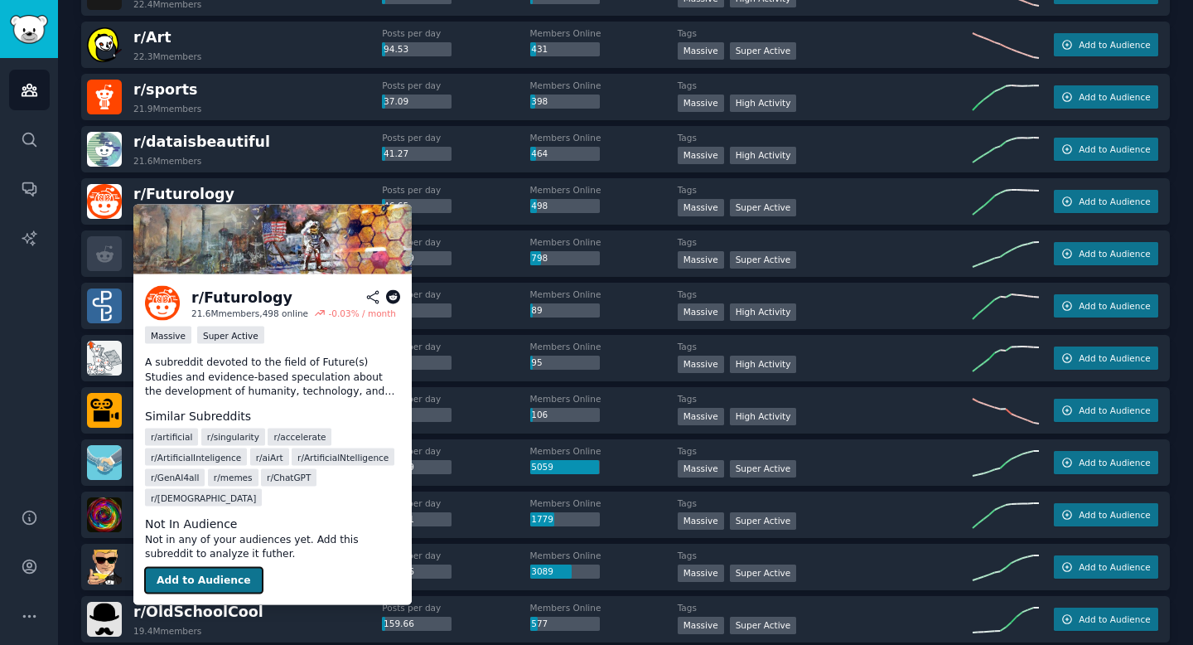
click at [220, 567] on button "Add to Audience" at bounding box center [204, 580] width 118 height 27
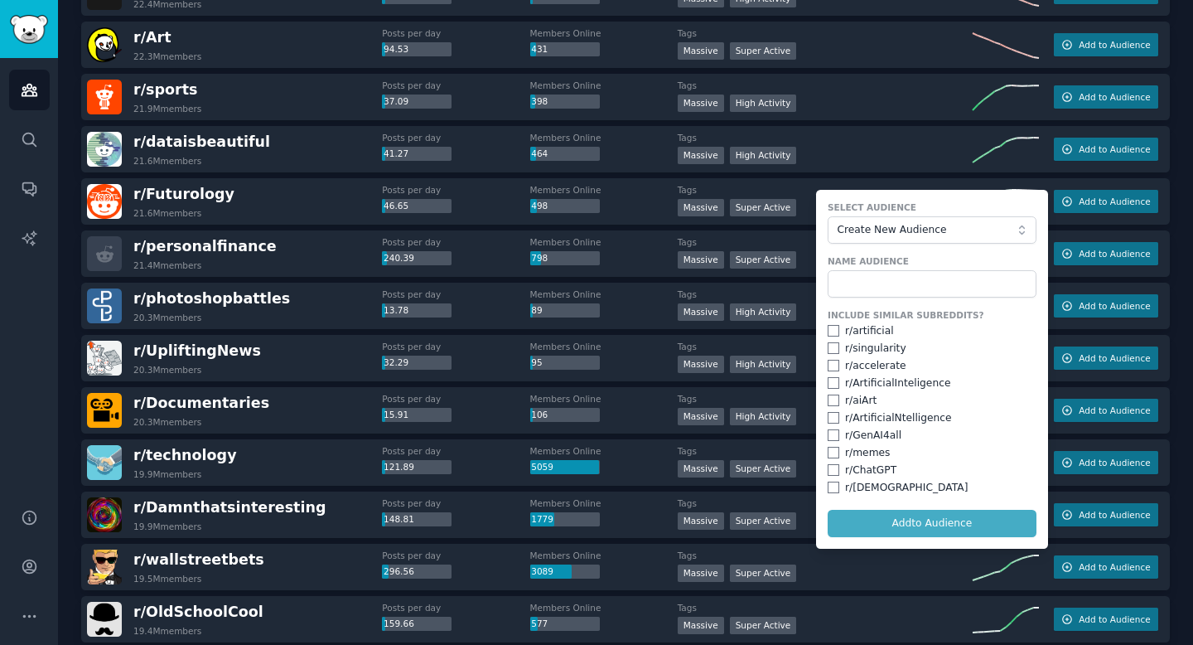
click at [934, 527] on form "Select Audience Create New Audience Name Audience Include Similar Subreddits? r…" at bounding box center [932, 369] width 232 height 359
click at [988, 239] on button "Create New Audience" at bounding box center [932, 230] width 209 height 28
click at [941, 196] on form "Select Audience Create New Audience Create New Audience realtors realtors realt…" at bounding box center [932, 369] width 232 height 359
click at [936, 529] on form "Select Audience Create New Audience Name Audience Include Similar Subreddits? r…" at bounding box center [932, 369] width 232 height 359
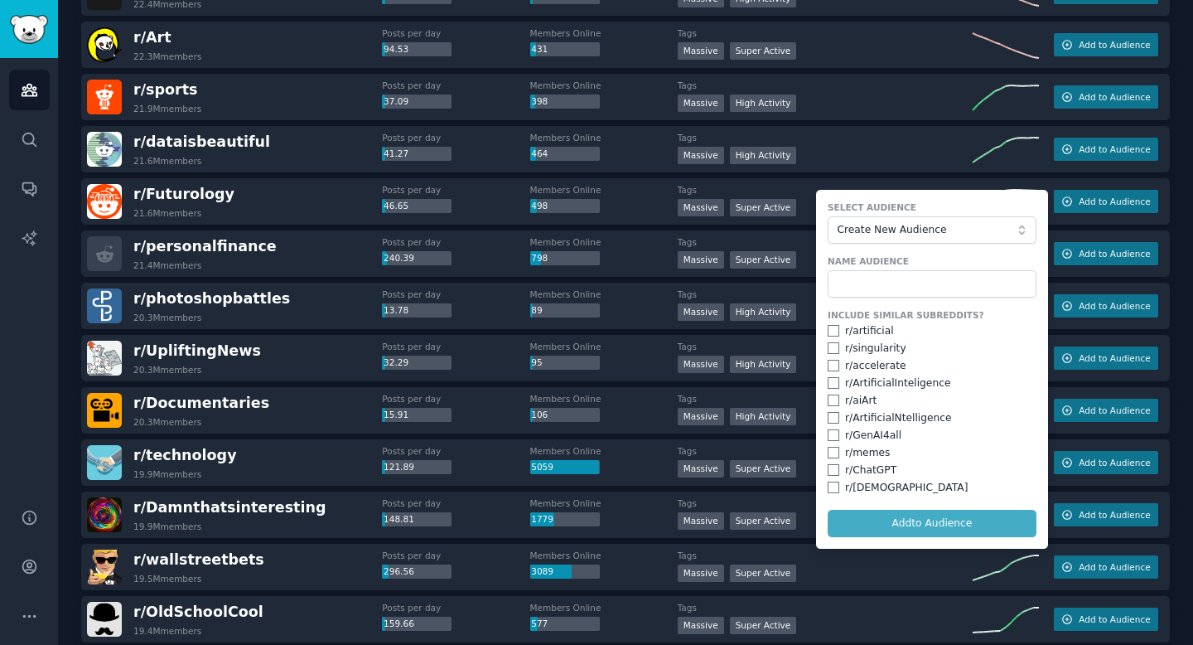
click at [899, 519] on form "Select Audience Create New Audience Name Audience Include Similar Subreddits? r…" at bounding box center [932, 369] width 232 height 359
click at [895, 527] on form "Select Audience Create New Audience Name Audience Include Similar Subreddits? r…" at bounding box center [932, 369] width 232 height 359
click at [379, 453] on div "r/ technology 19.9M members" at bounding box center [234, 462] width 295 height 35
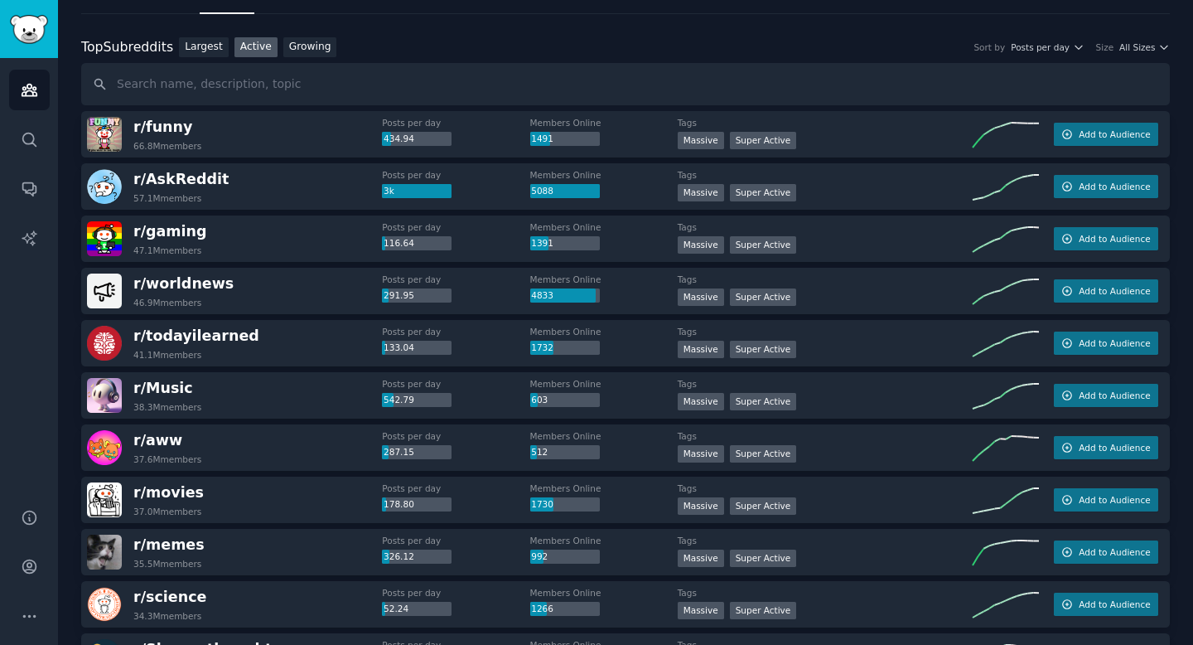
scroll to position [65, 0]
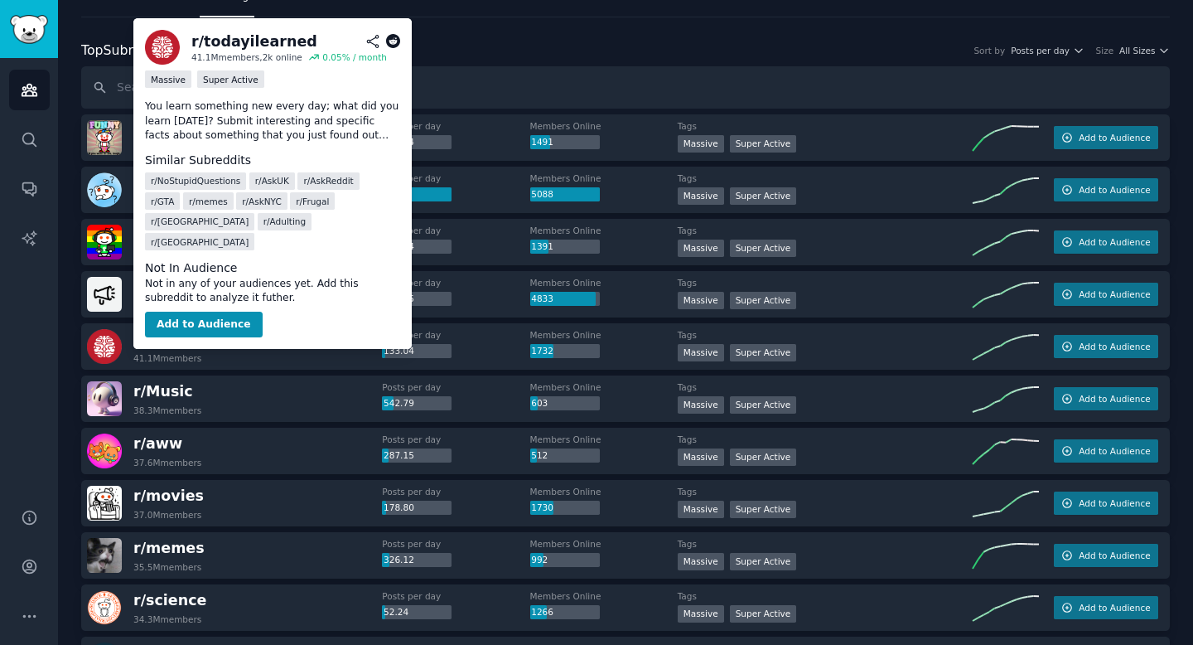
click at [172, 343] on span "r/ todayilearned" at bounding box center [196, 339] width 126 height 17
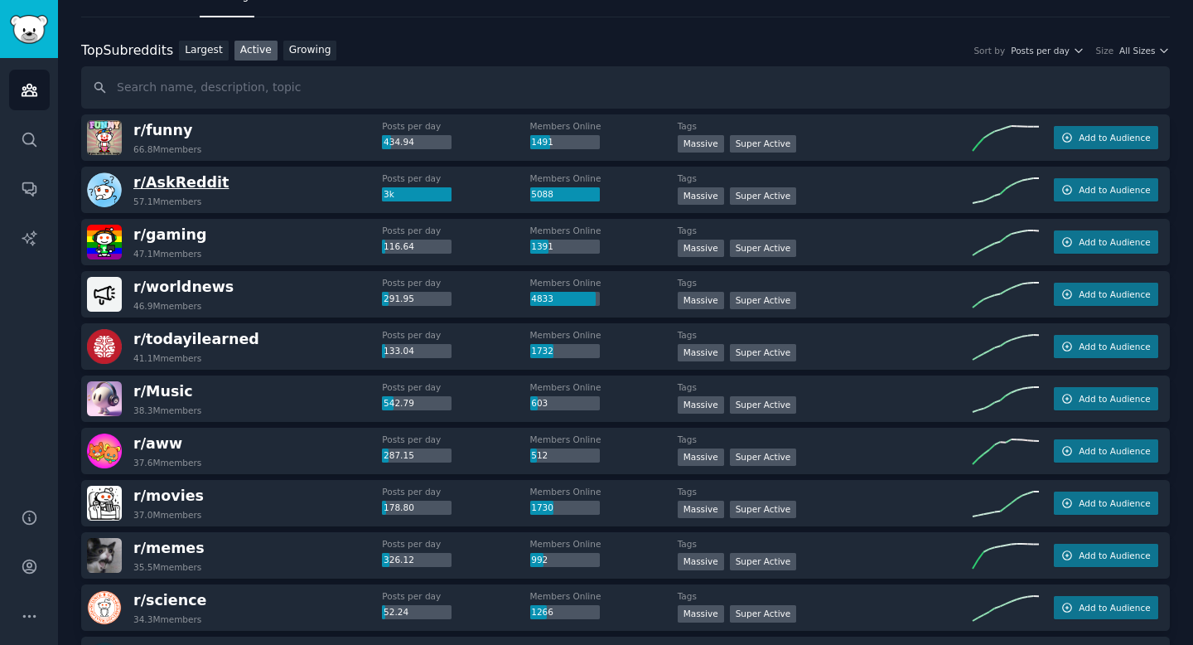
click at [185, 182] on span "r/ AskReddit" at bounding box center [180, 182] width 95 height 17
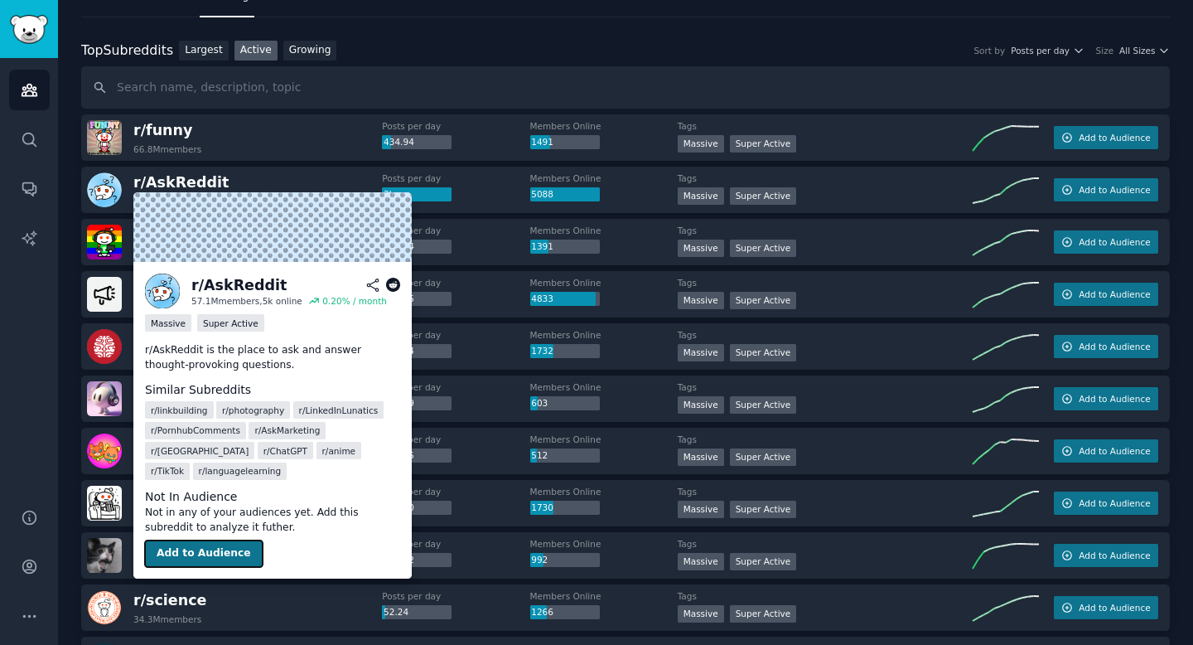
click at [183, 540] on button "Add to Audience" at bounding box center [204, 553] width 118 height 27
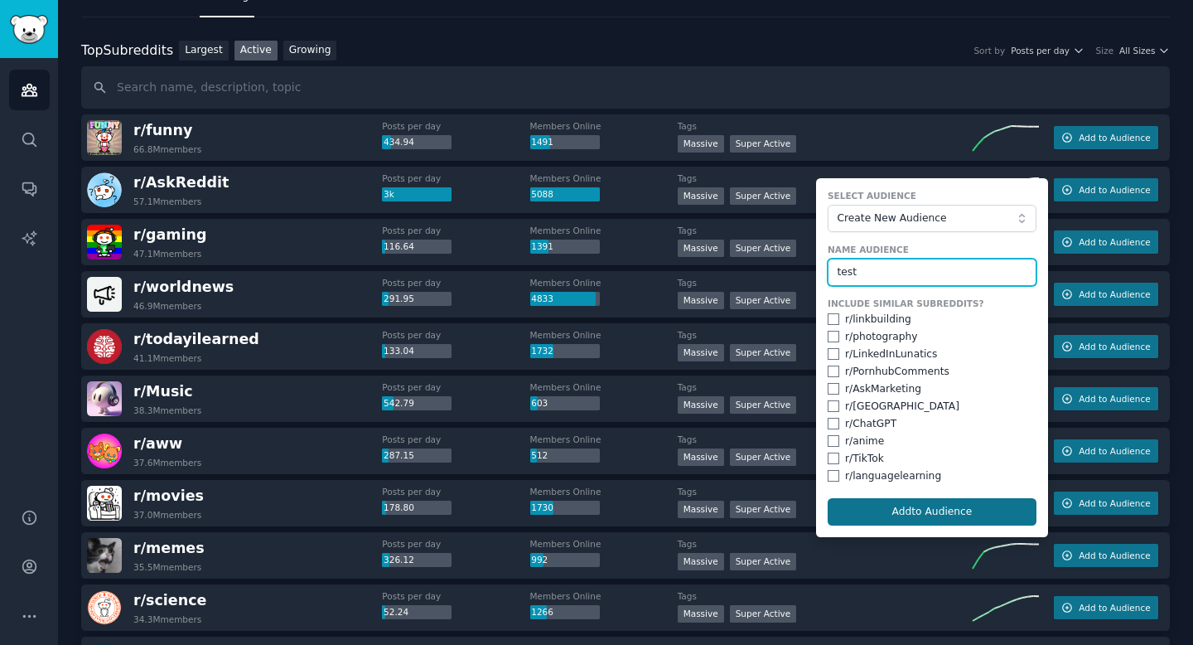
type input "test"
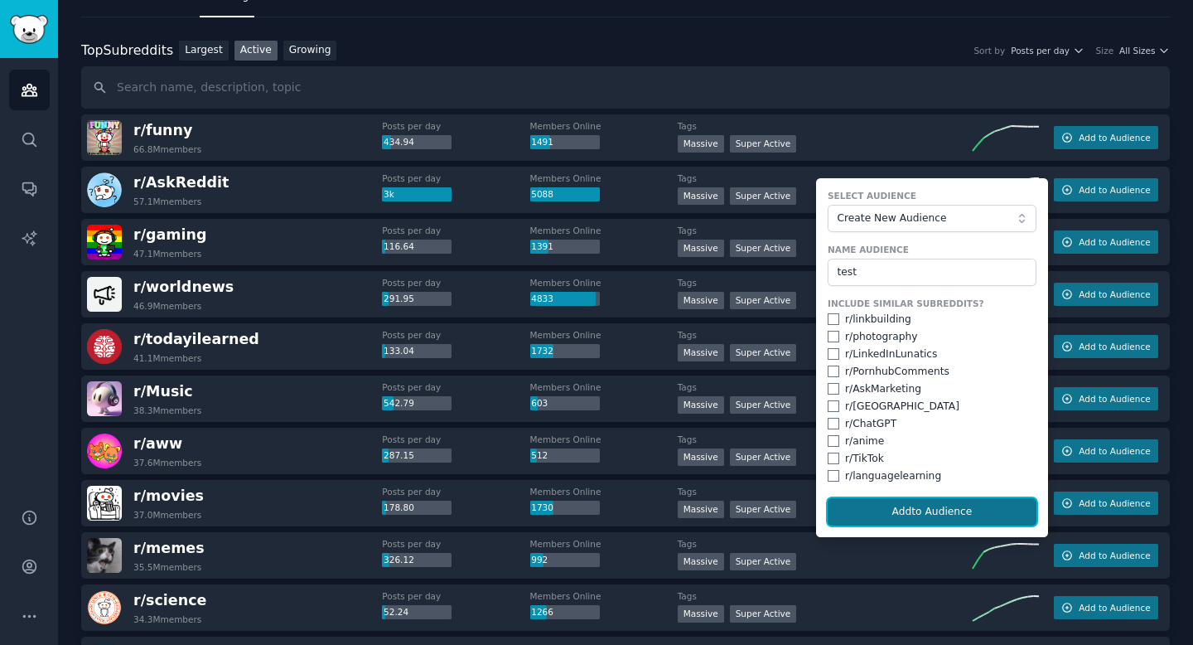
click at [920, 510] on button "Add to Audience" at bounding box center [932, 512] width 209 height 28
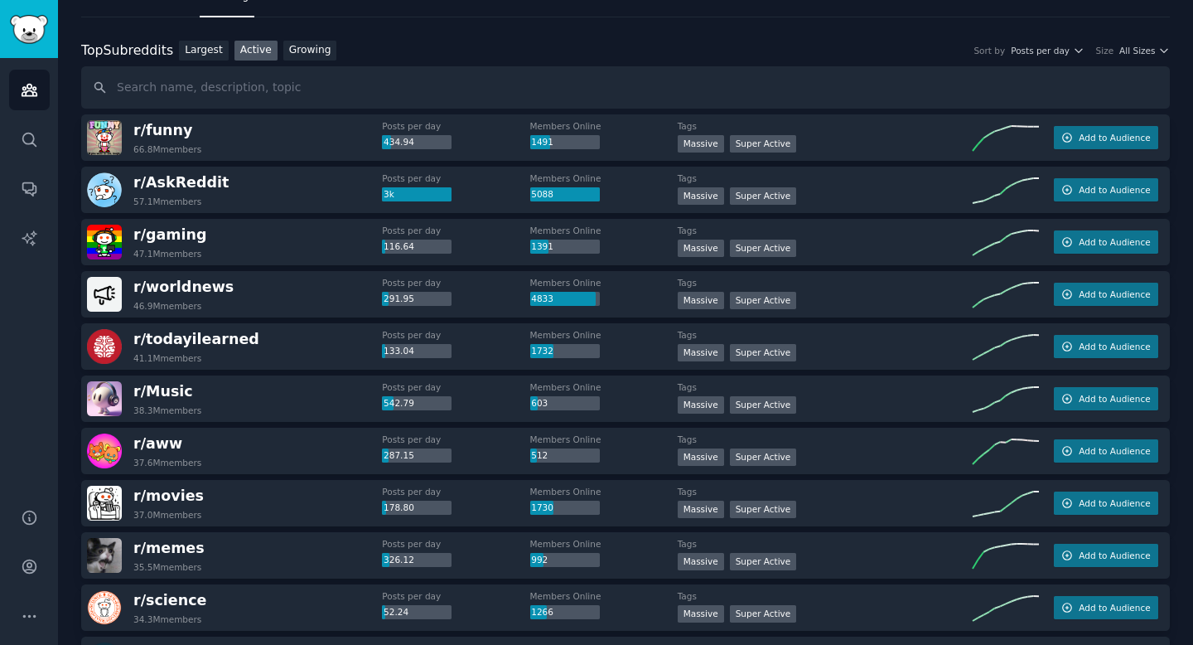
scroll to position [0, 0]
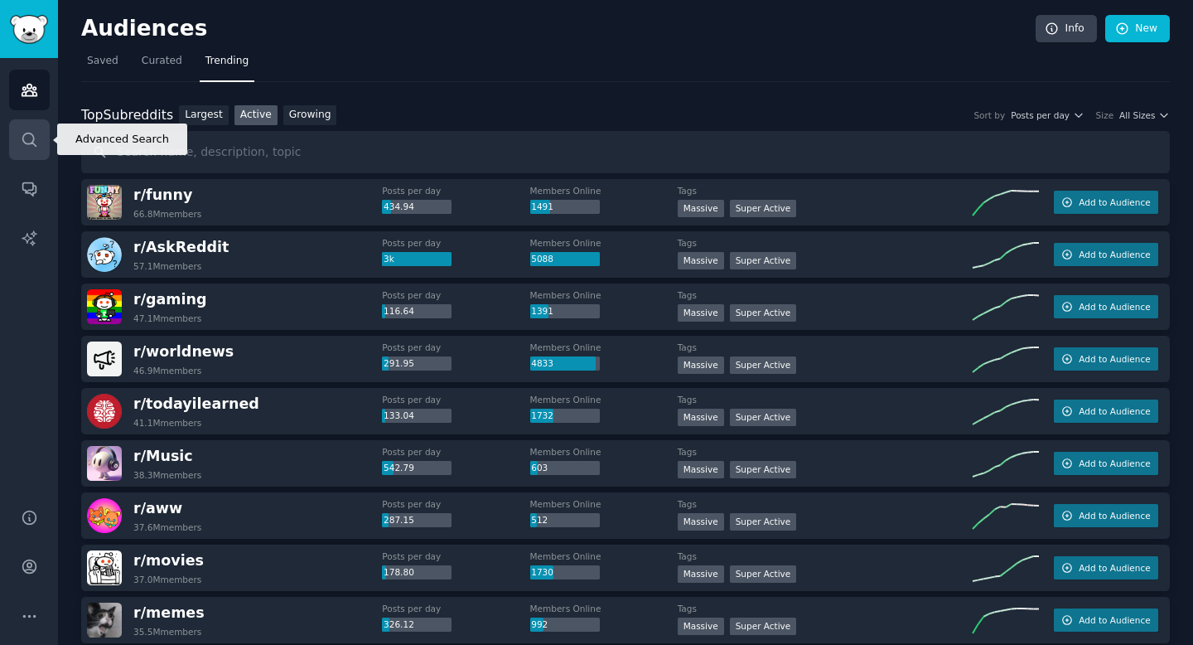
click at [36, 135] on icon "Sidebar" at bounding box center [29, 139] width 17 height 17
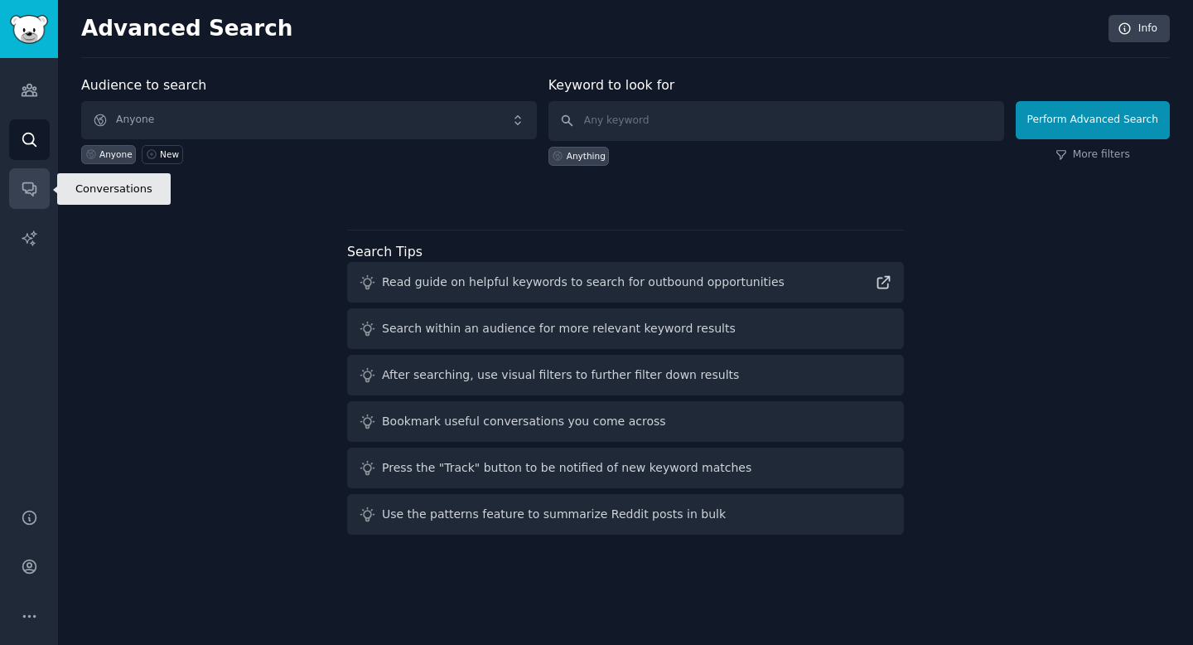
click at [24, 186] on icon "Sidebar" at bounding box center [29, 188] width 17 height 17
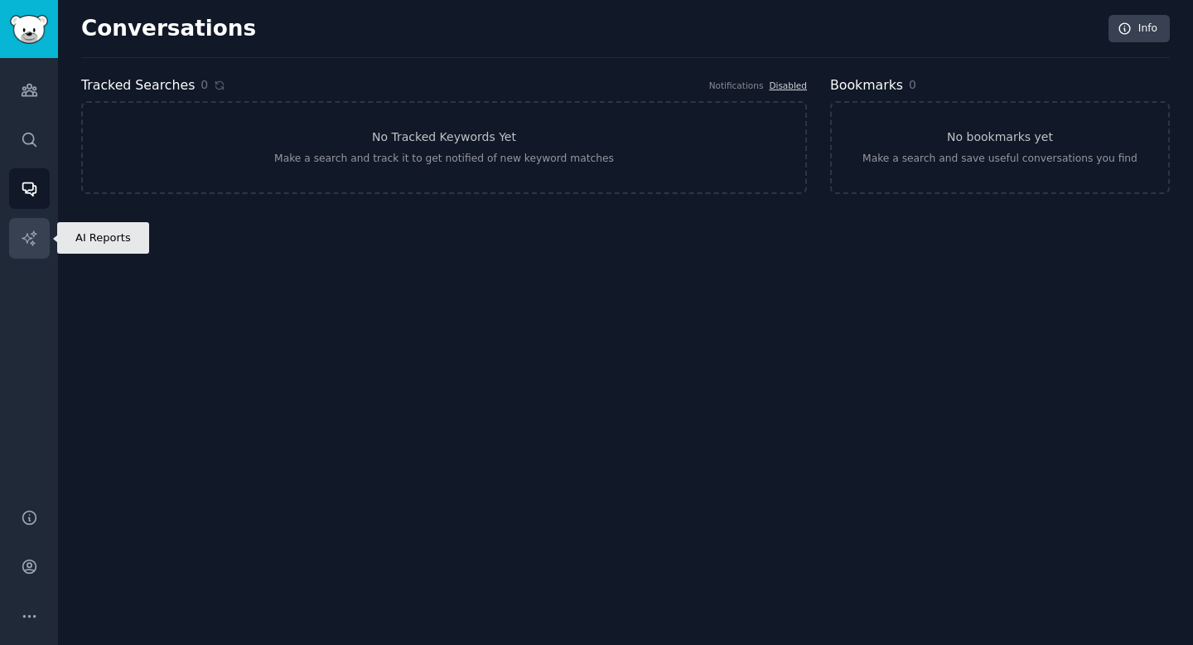
click at [27, 225] on link "AI Reports" at bounding box center [29, 238] width 41 height 41
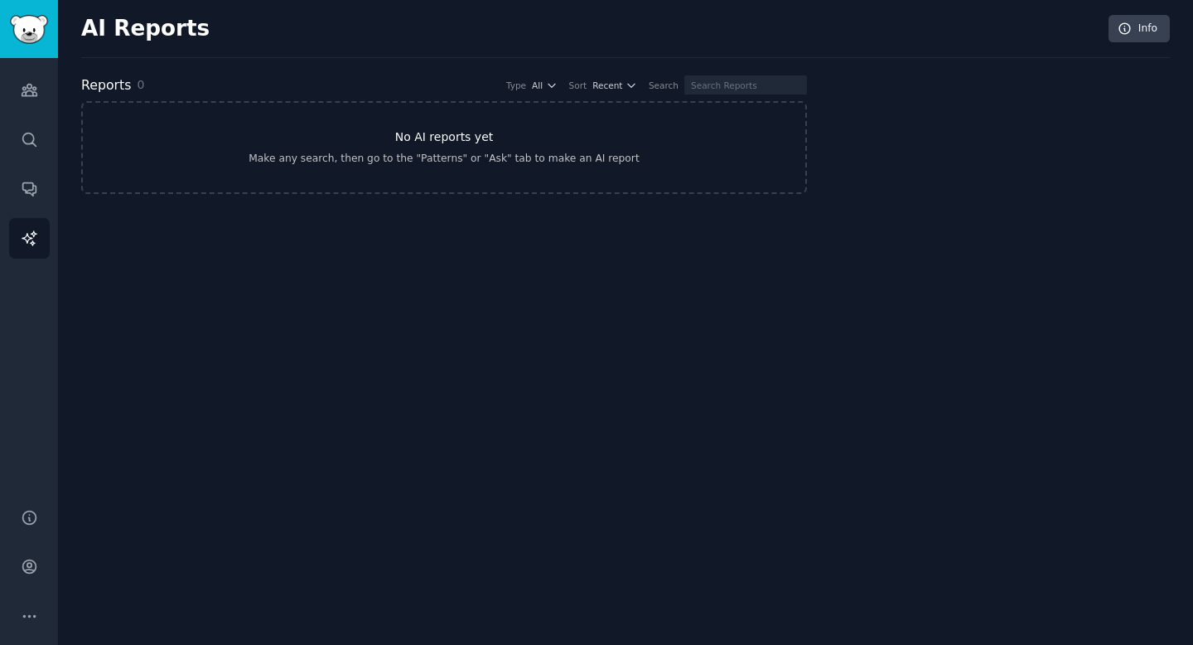
click at [628, 127] on link "No AI reports yet Make any search, then go to the "Patterns" or "Ask" tab to ma…" at bounding box center [444, 147] width 726 height 93
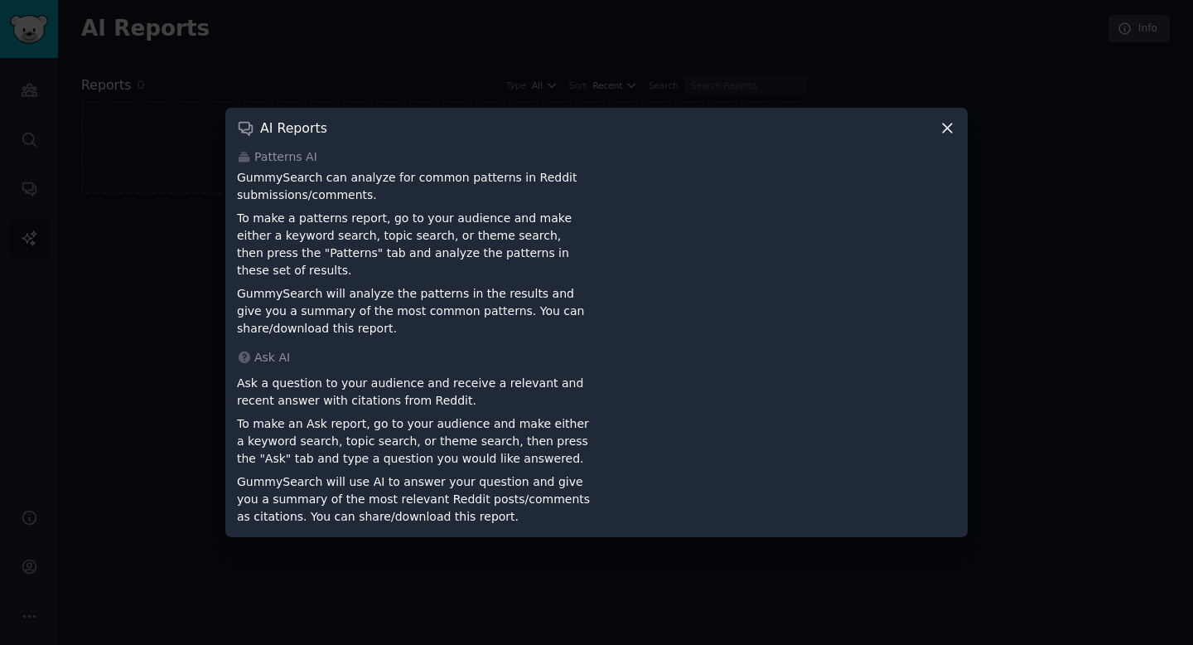
click at [943, 133] on icon at bounding box center [947, 127] width 9 height 9
